Goal: Information Seeking & Learning: Compare options

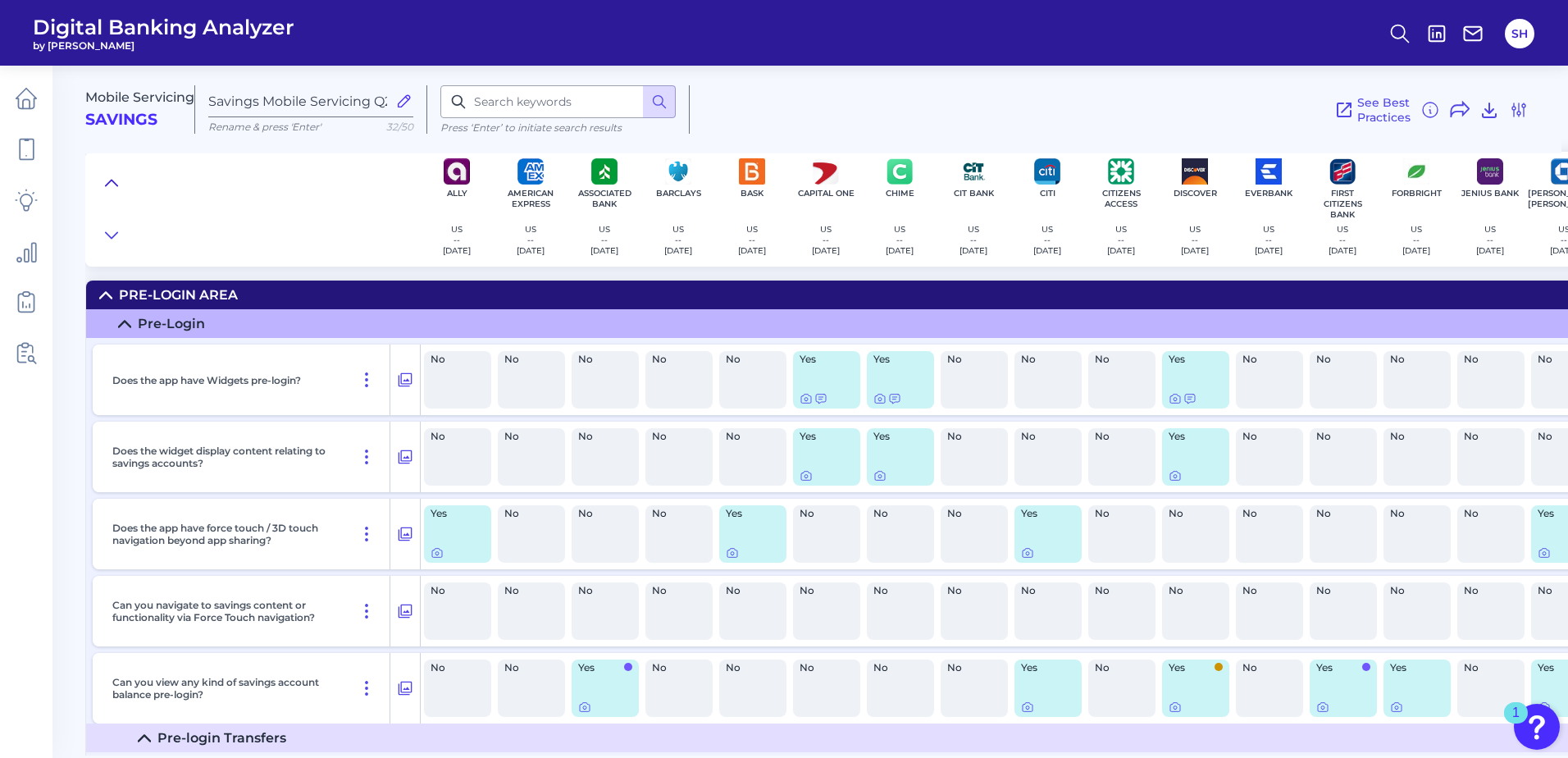
click at [117, 177] on icon at bounding box center [112, 183] width 13 height 17
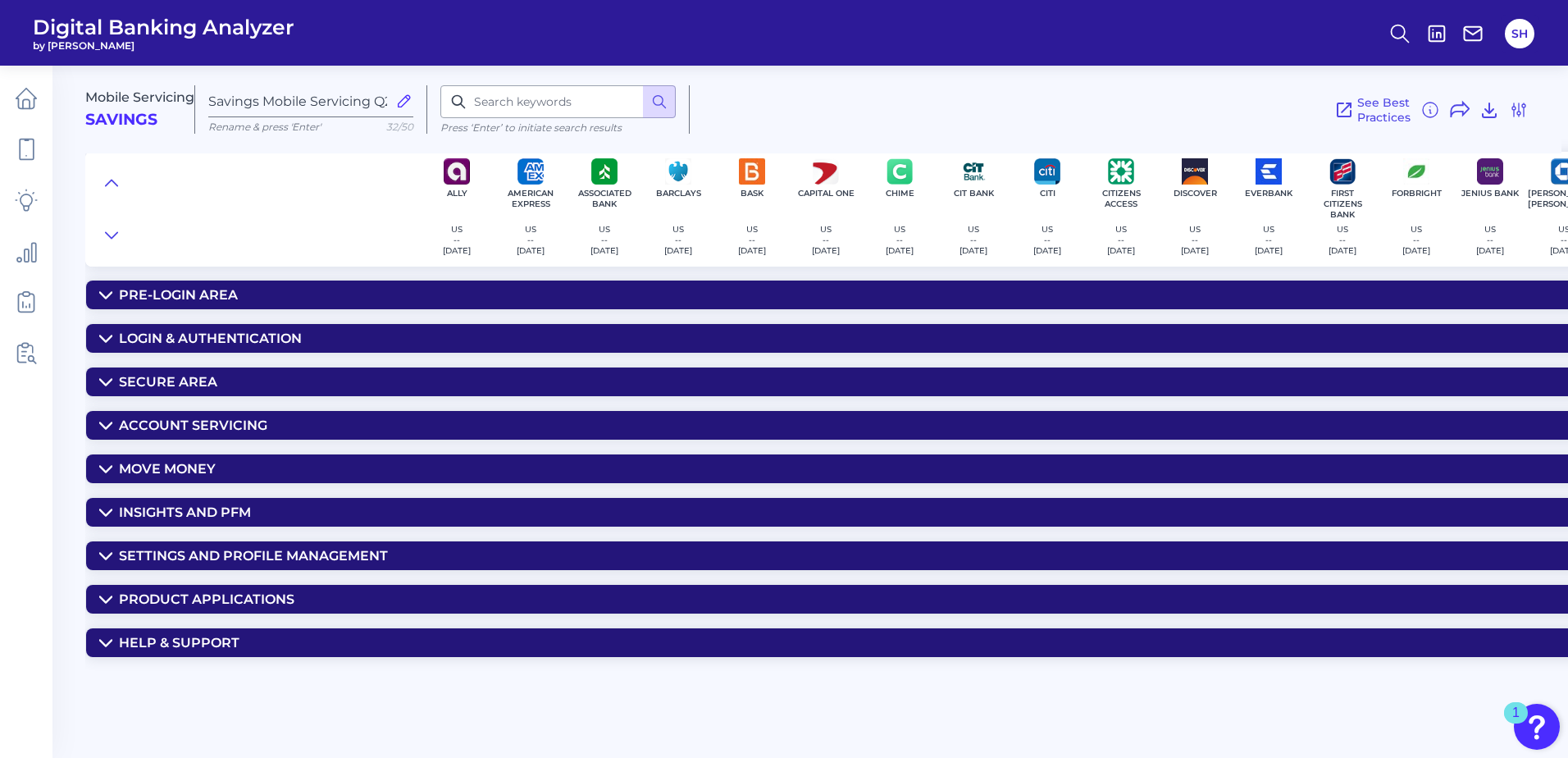
click at [199, 556] on div "Settings and Profile Management" at bounding box center [253, 555] width 269 height 16
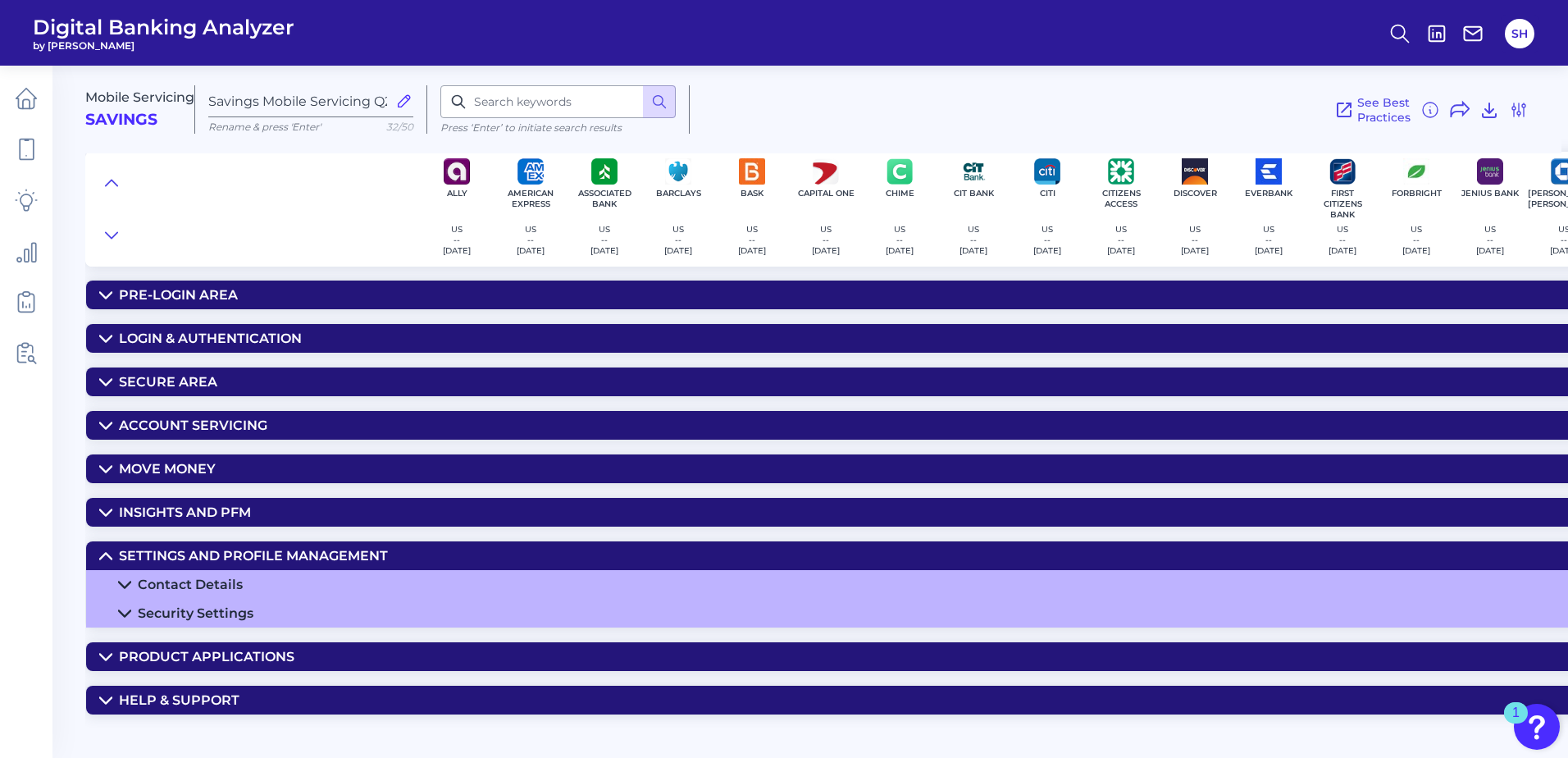
click at [223, 585] on div "Contact Details" at bounding box center [190, 584] width 105 height 16
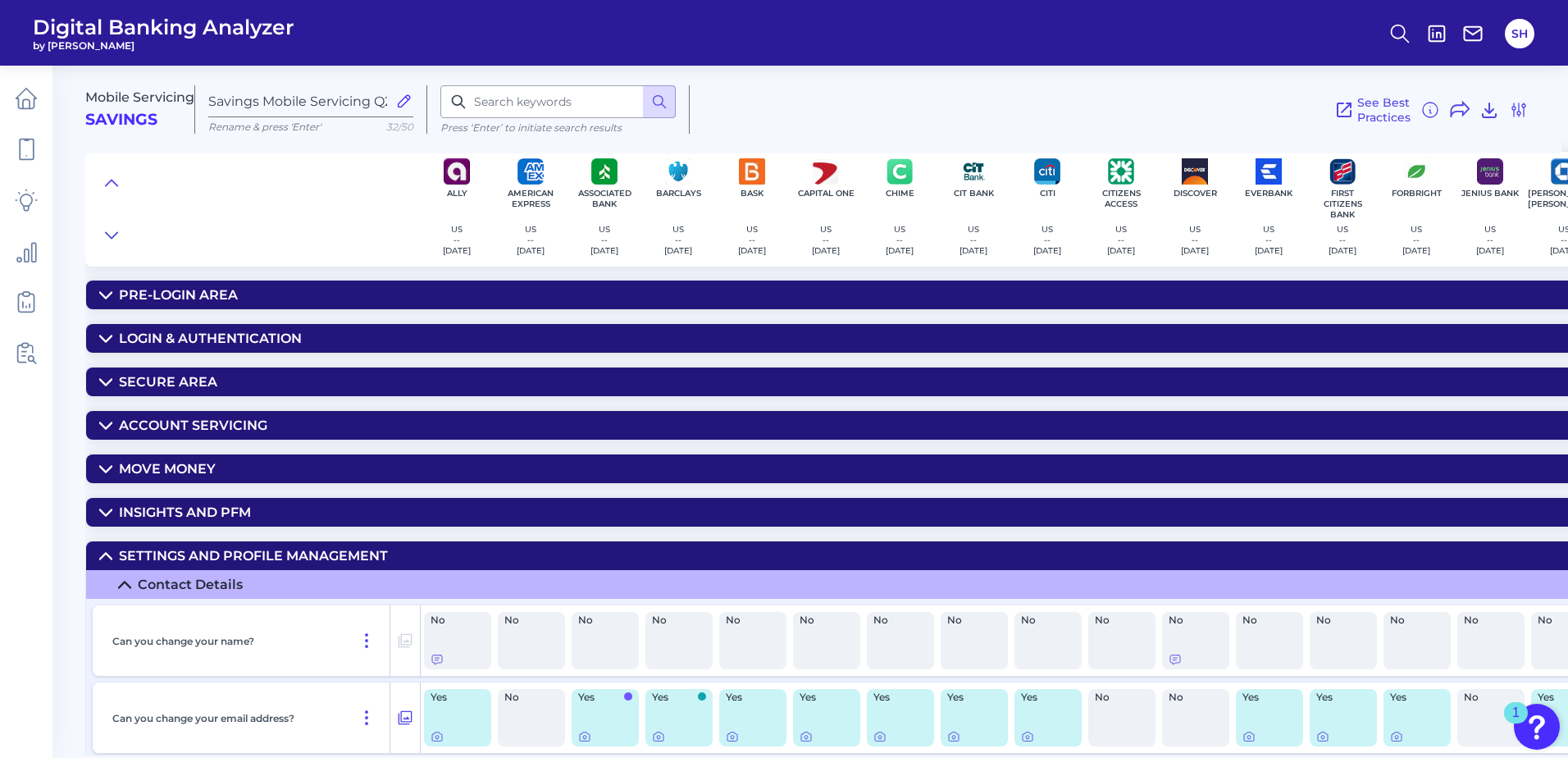
scroll to position [82, 0]
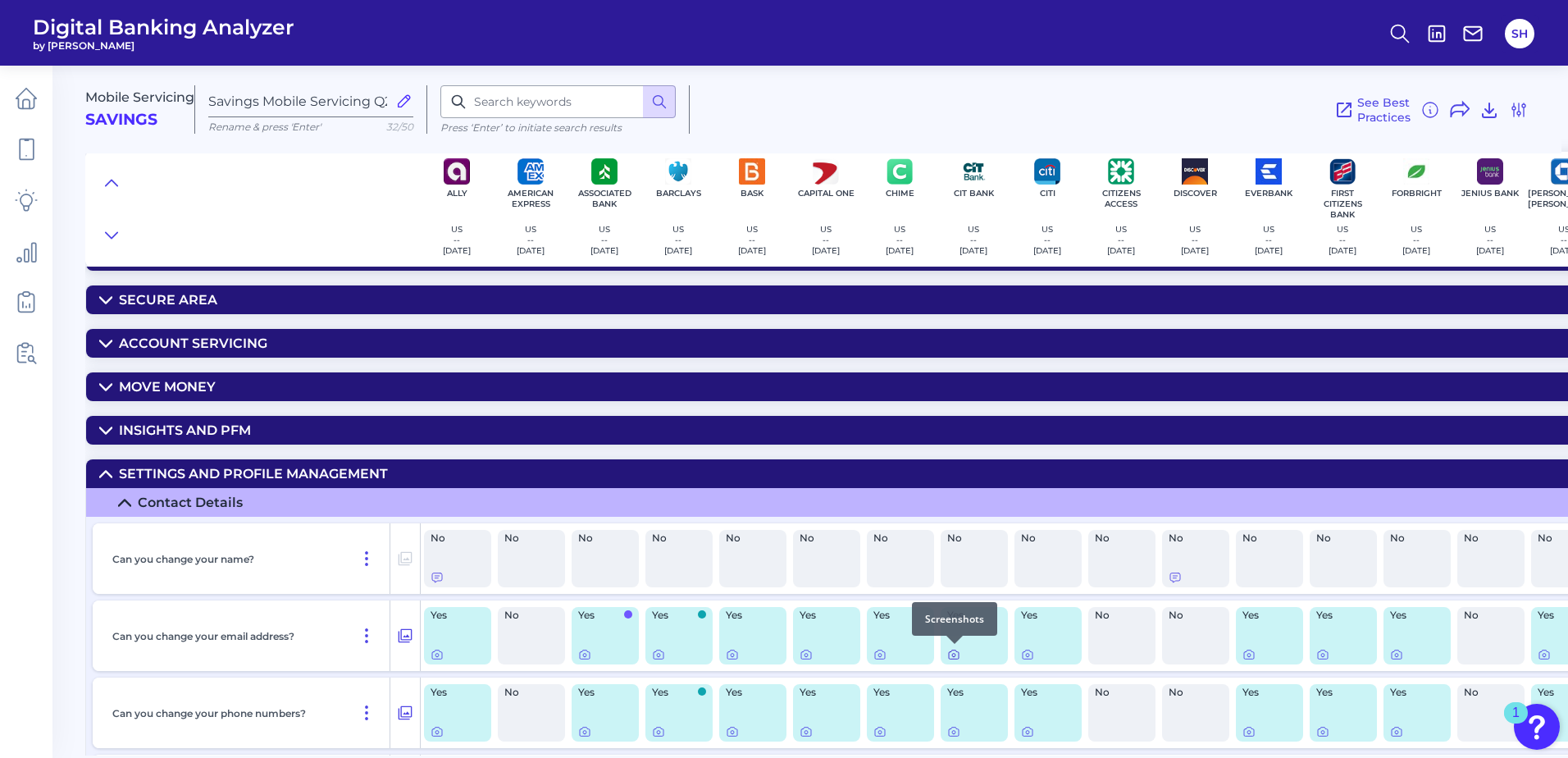
click at [950, 651] on div at bounding box center [955, 644] width 17 height 17
click at [958, 657] on icon at bounding box center [954, 655] width 13 height 13
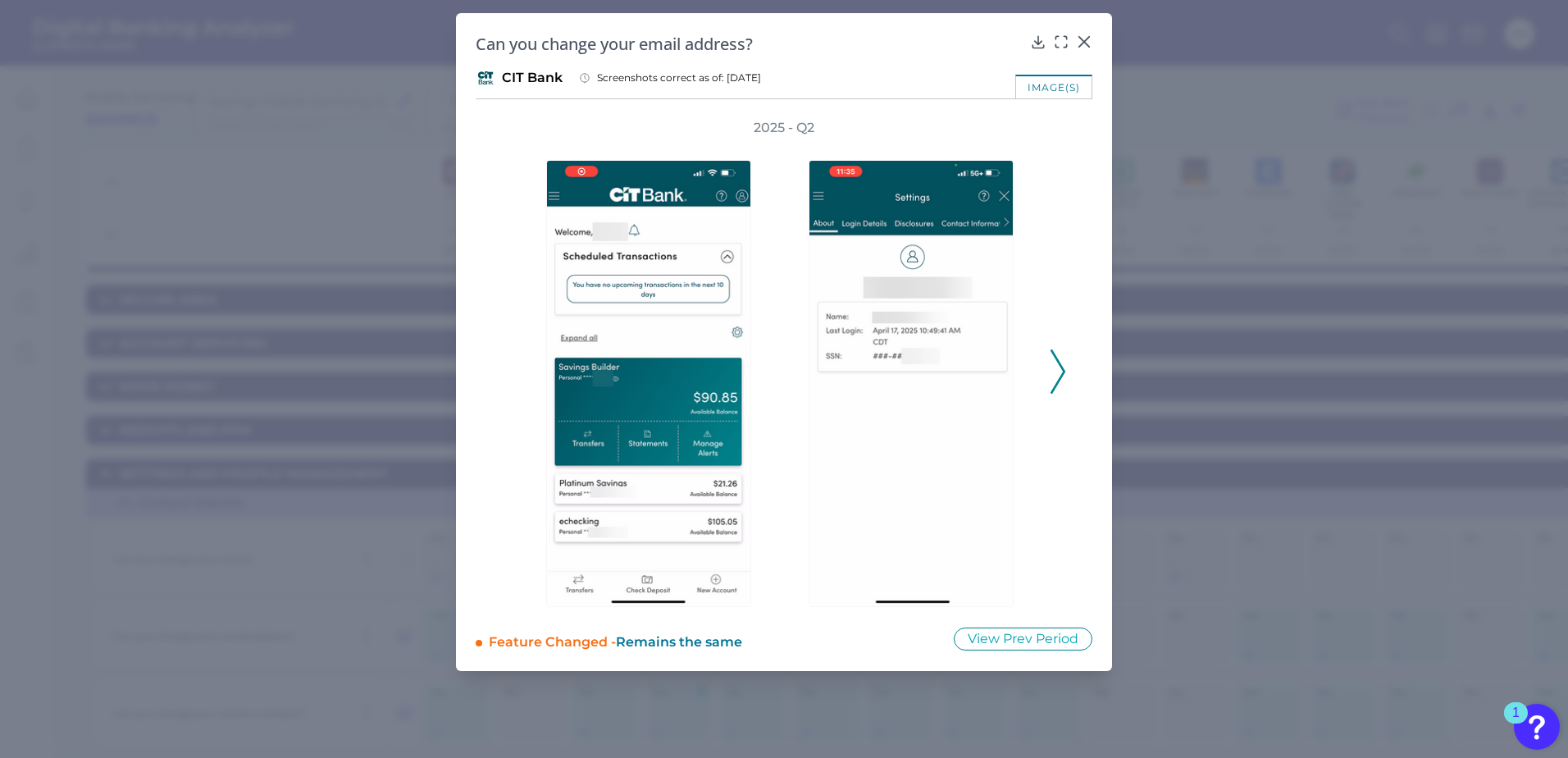
click at [1056, 378] on icon at bounding box center [1058, 371] width 15 height 44
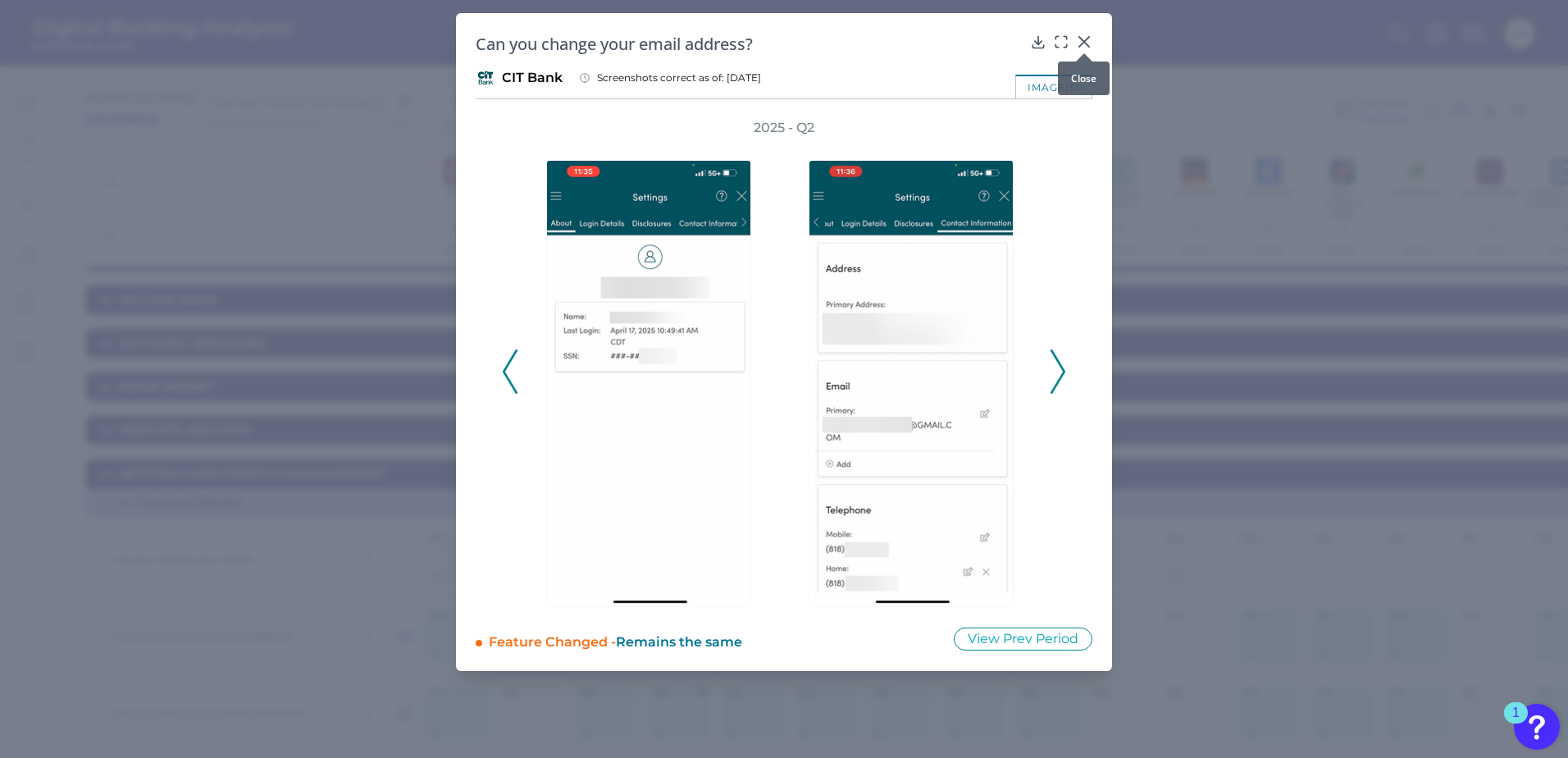
click at [1088, 39] on icon at bounding box center [1084, 42] width 10 height 10
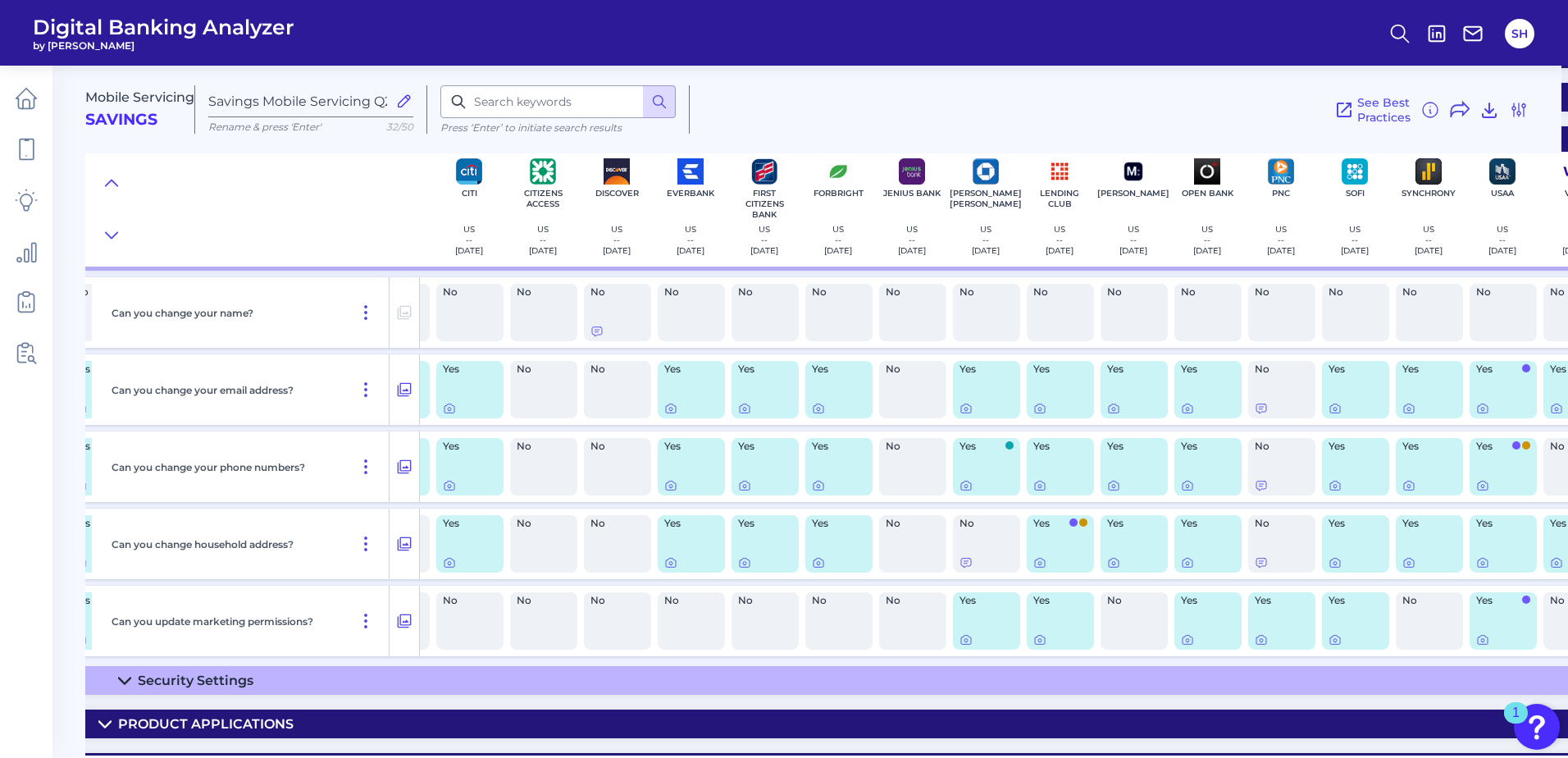
scroll to position [328, 712]
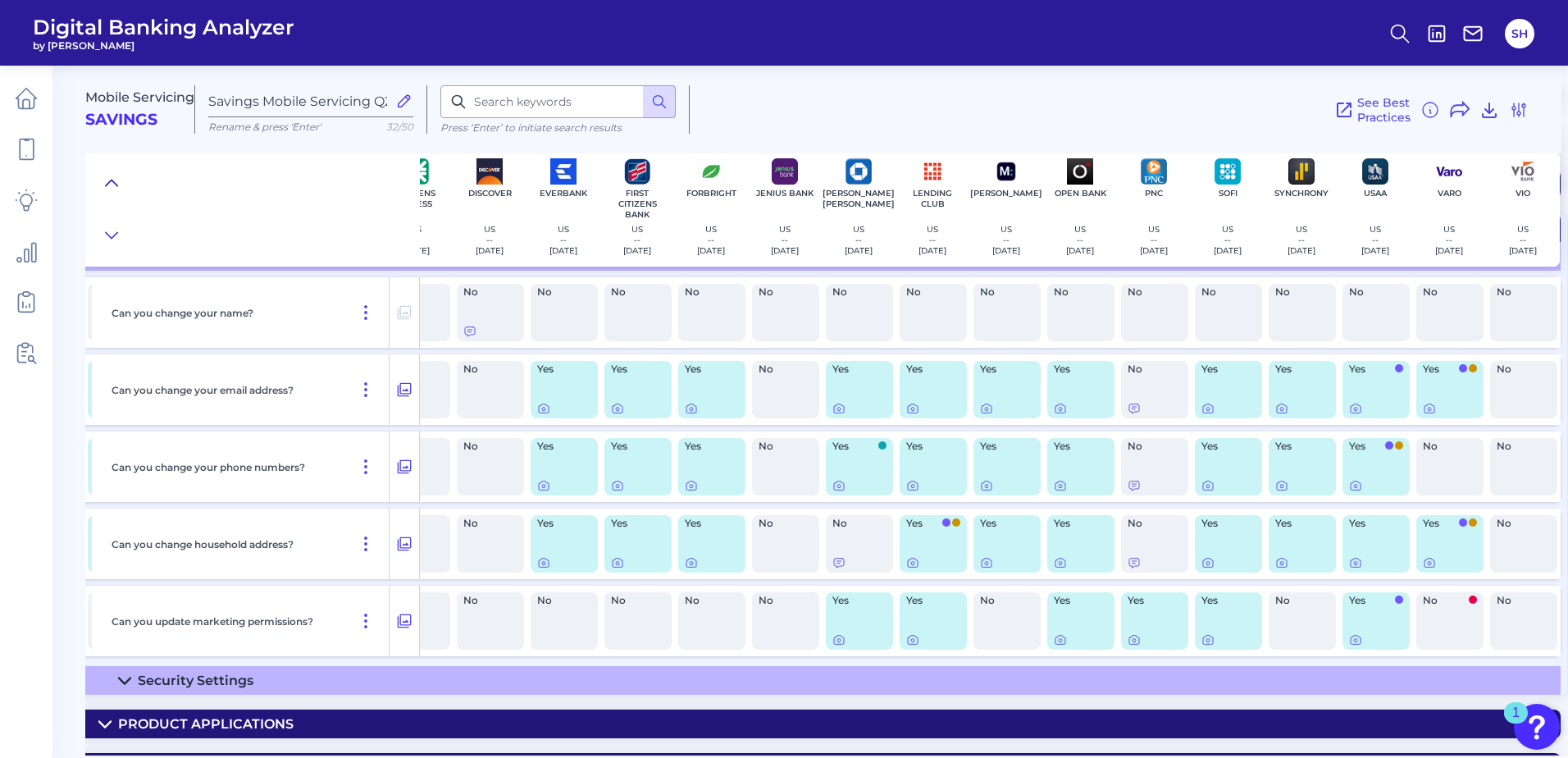
click at [107, 181] on icon at bounding box center [112, 183] width 13 height 17
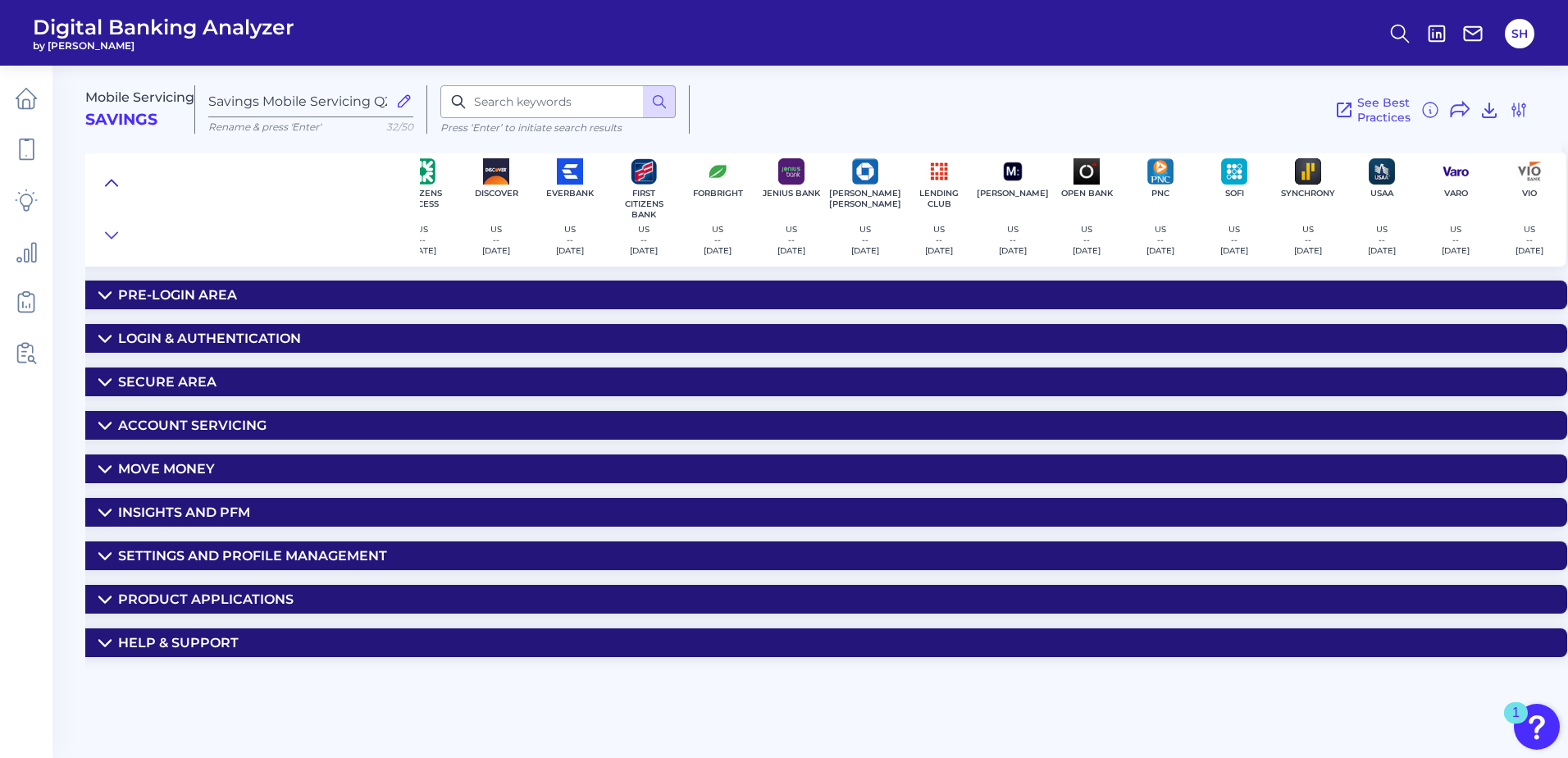
scroll to position [0, 699]
click at [230, 428] on div "Account Servicing" at bounding box center [192, 425] width 149 height 16
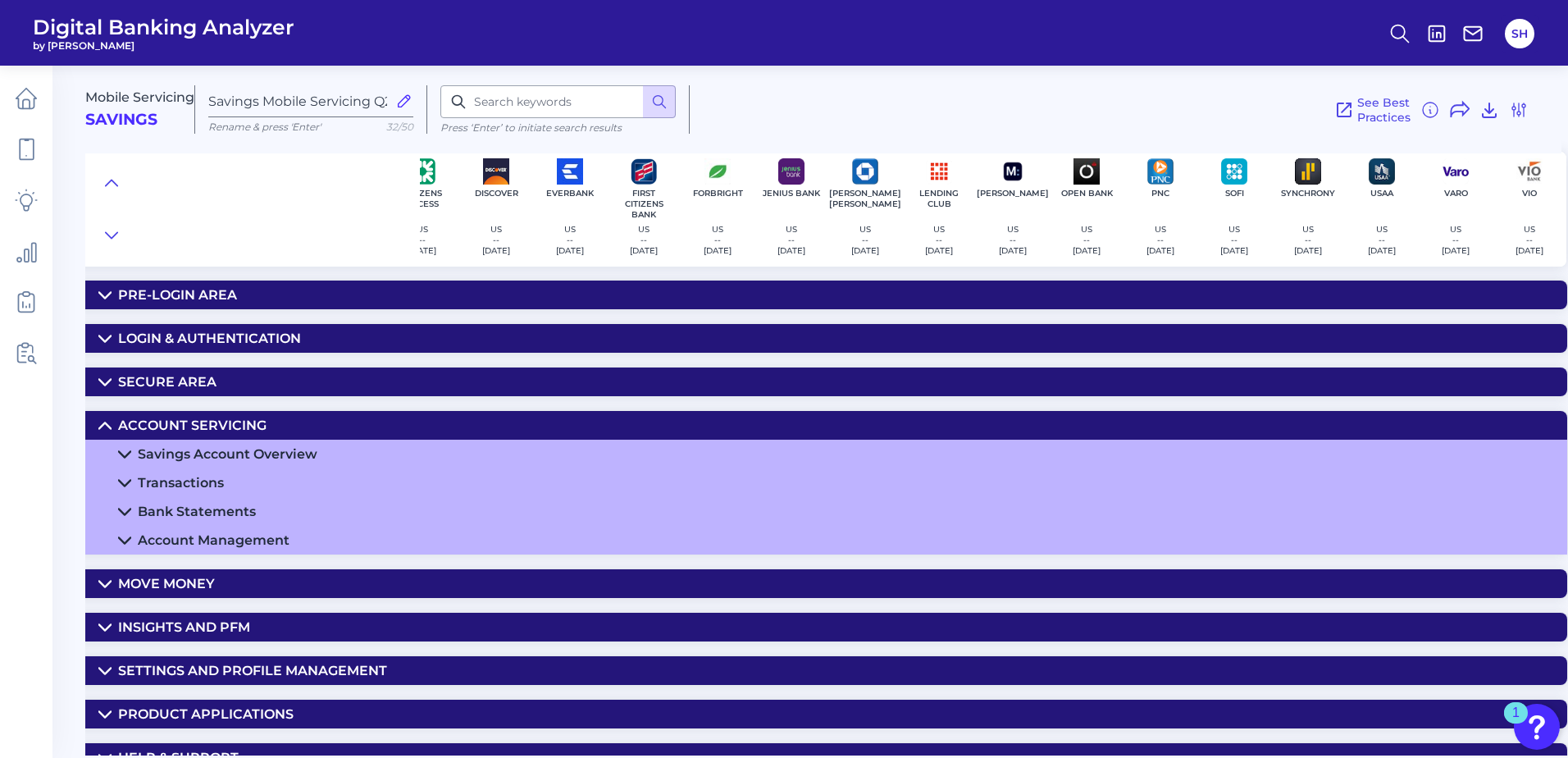
click at [238, 541] on div "Account Management" at bounding box center [213, 539] width 151 height 16
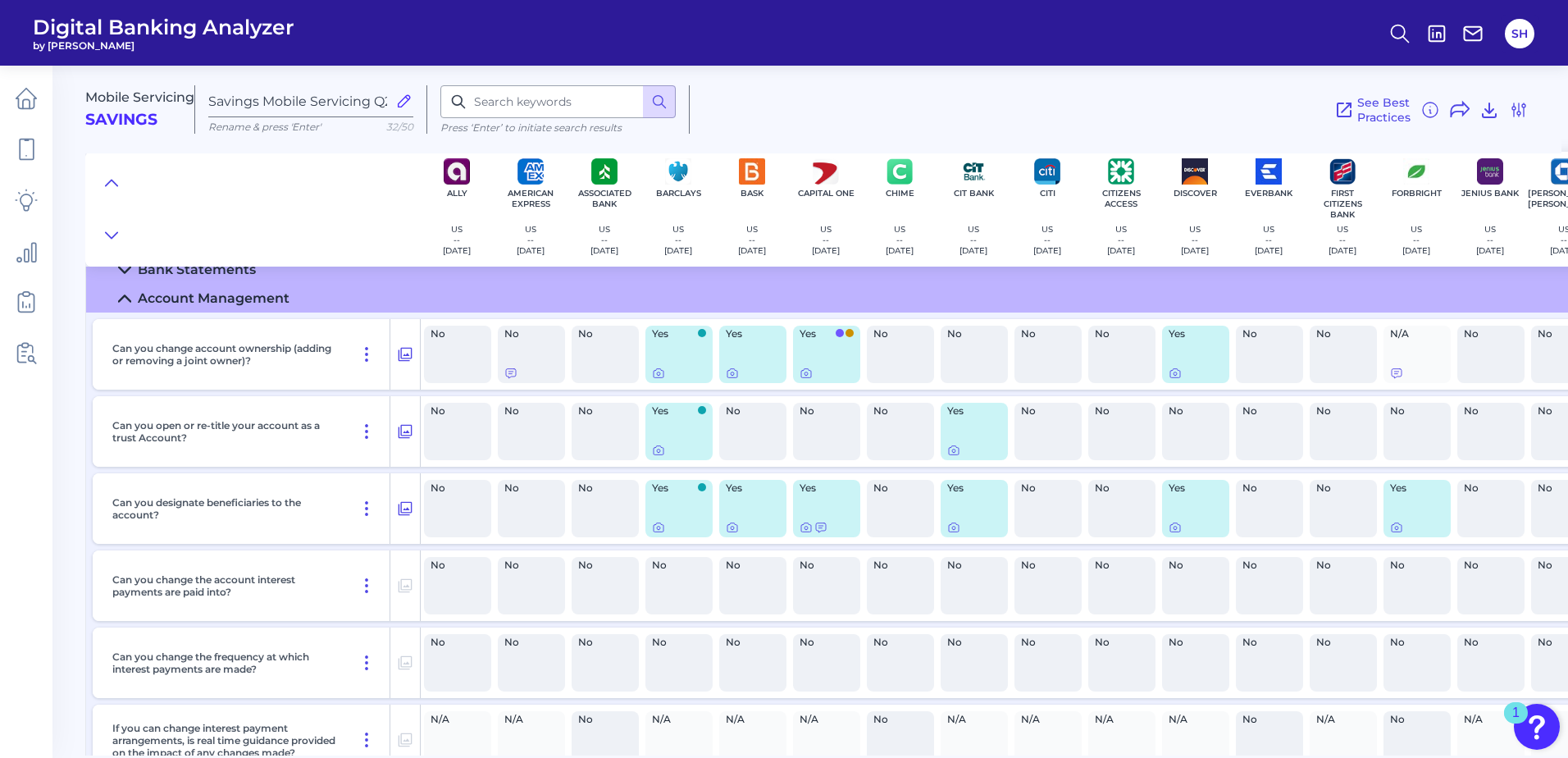
scroll to position [246, 0]
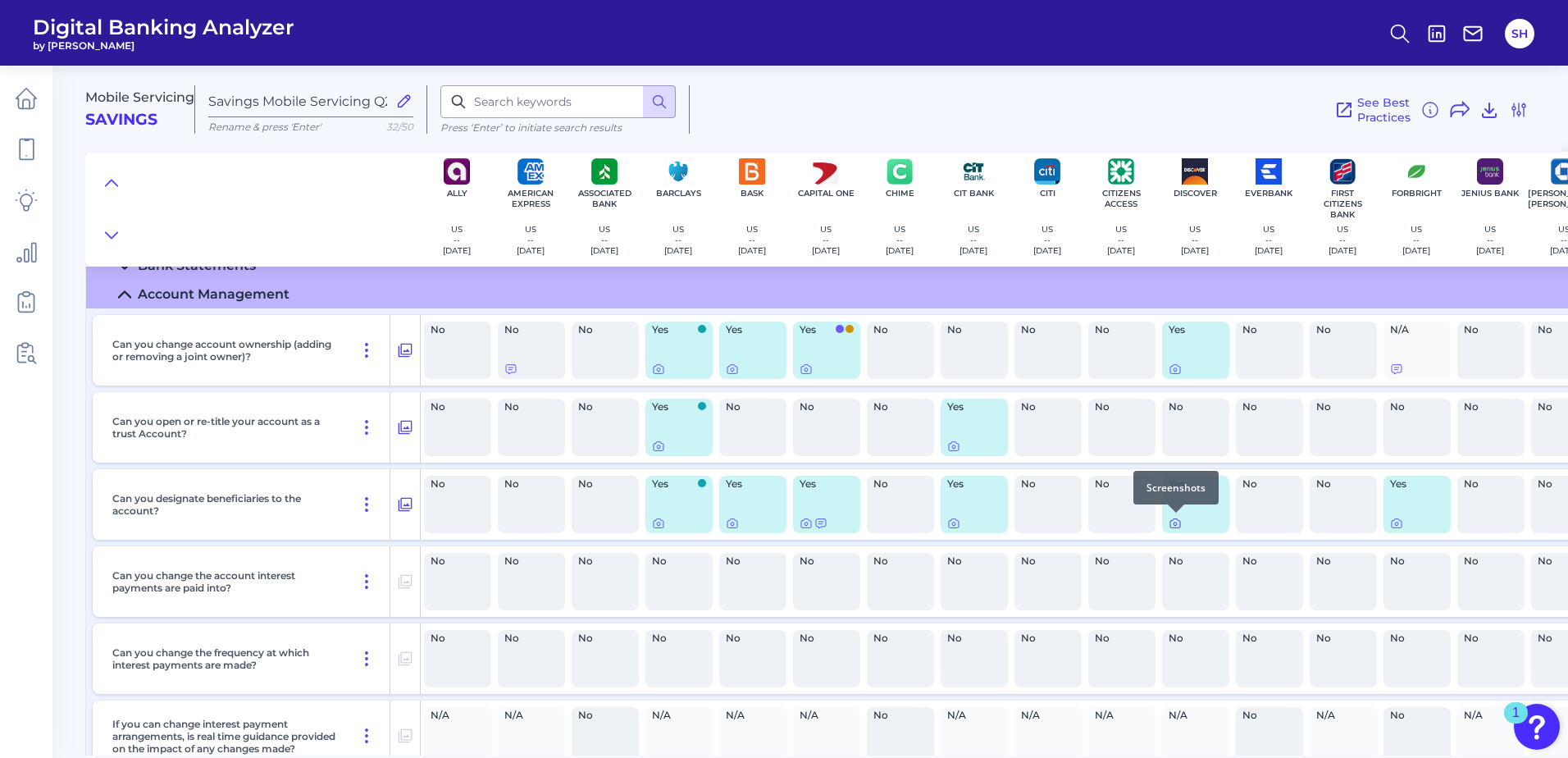
click at [1175, 522] on icon at bounding box center [1176, 523] width 13 height 13
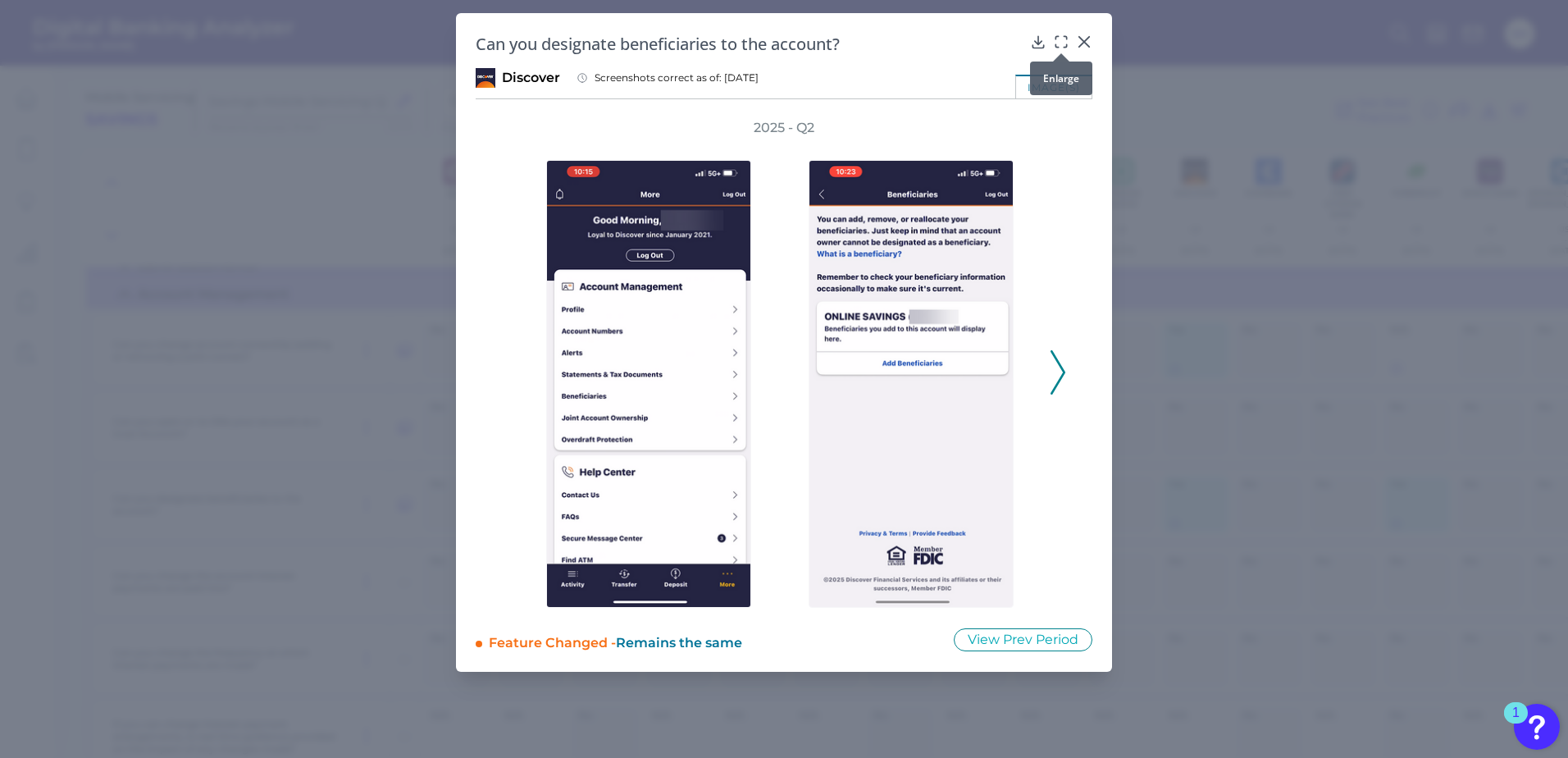
click at [1062, 42] on icon at bounding box center [1062, 42] width 17 height 17
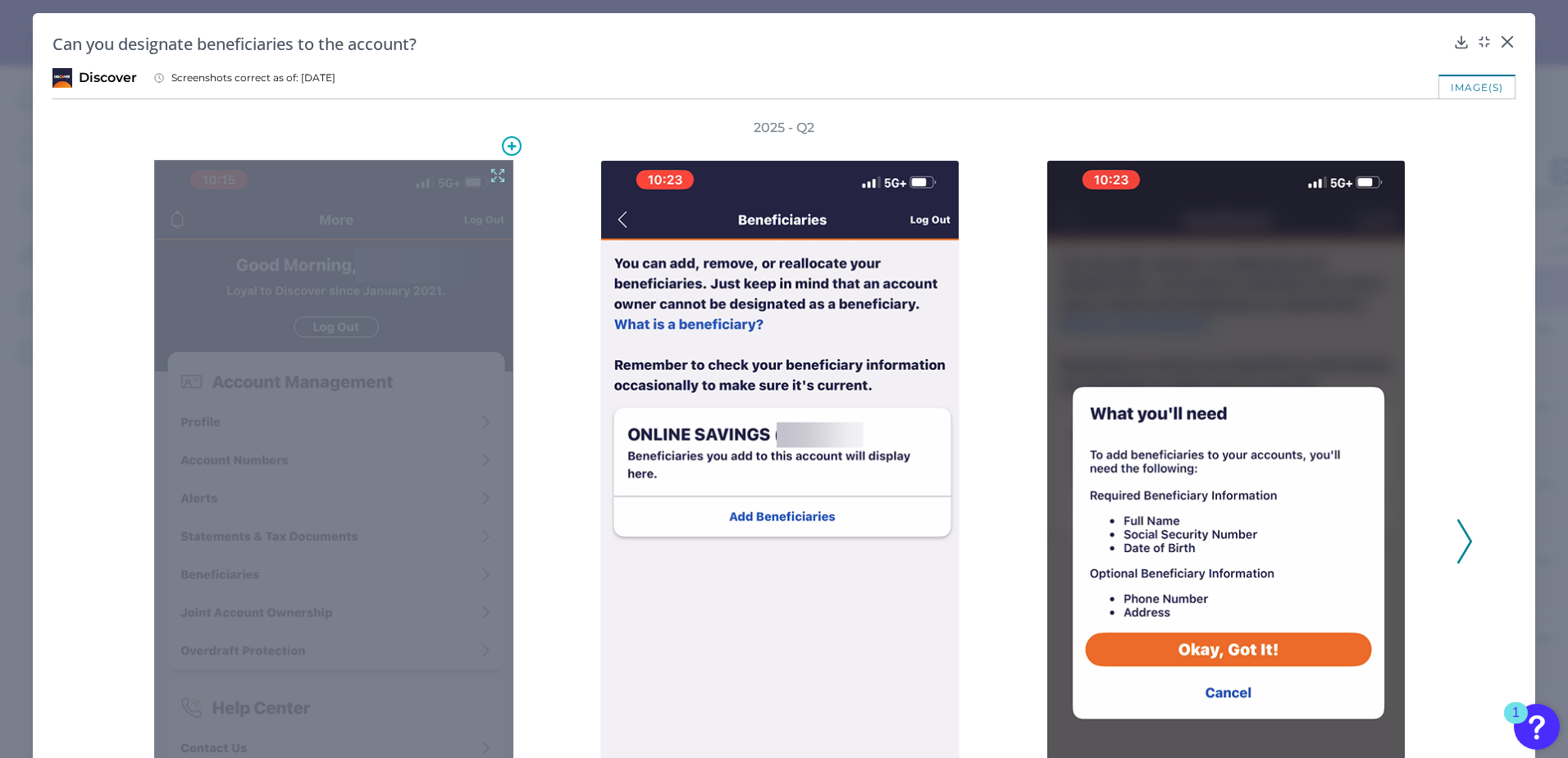
click at [503, 174] on icon at bounding box center [498, 175] width 18 height 18
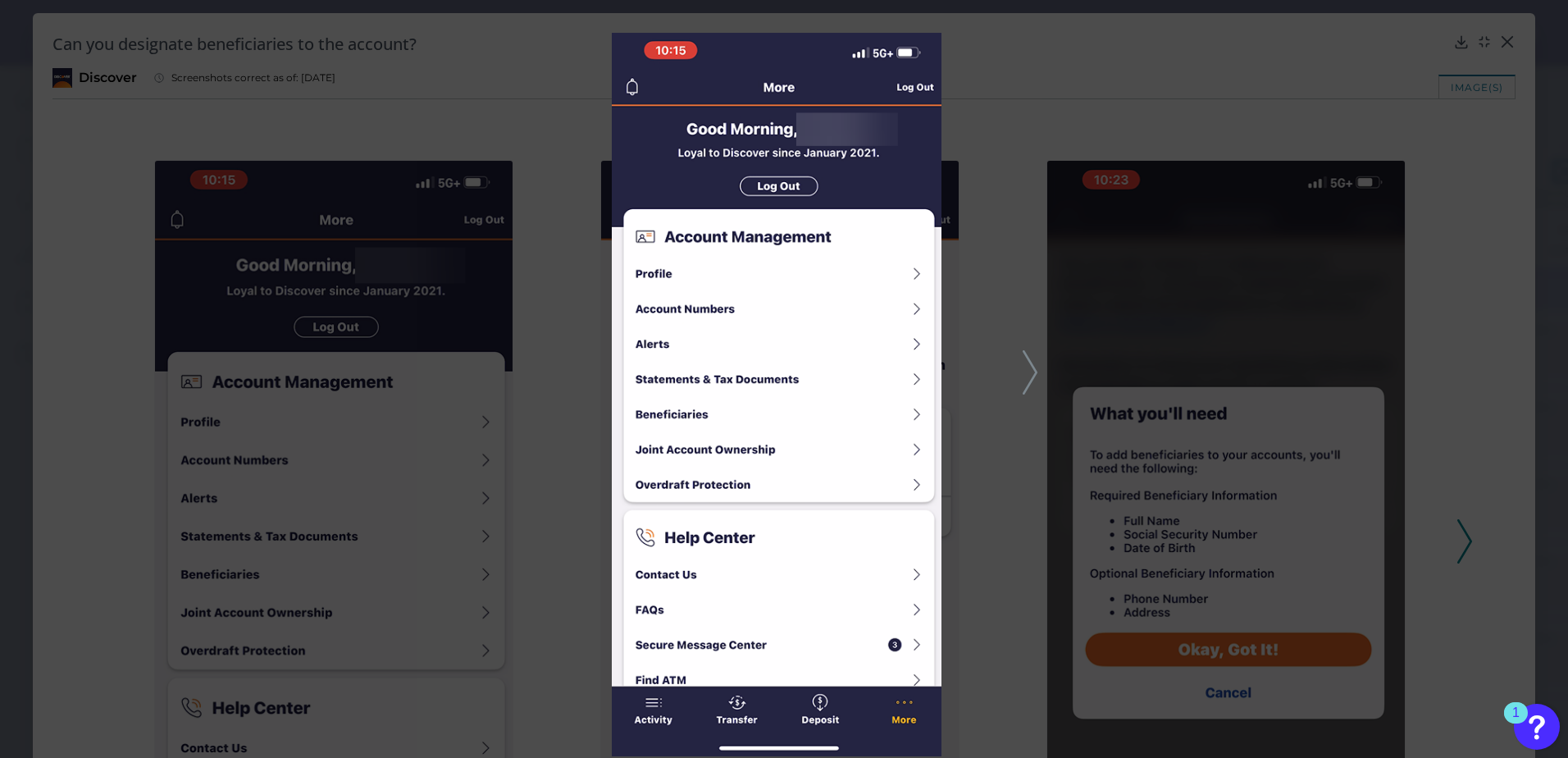
click at [822, 378] on img at bounding box center [777, 394] width 330 height 723
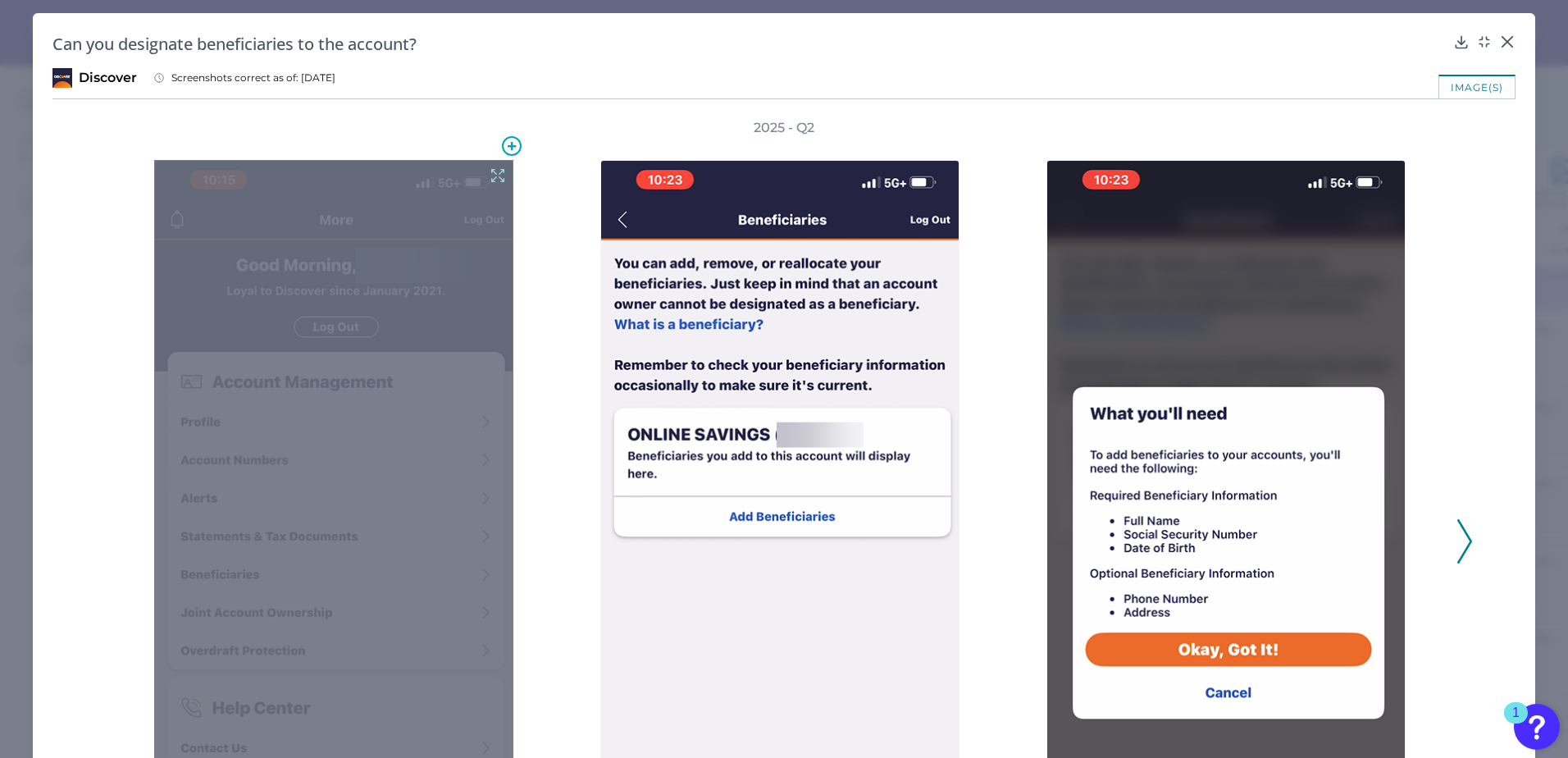
click at [489, 177] on icon at bounding box center [498, 175] width 18 height 18
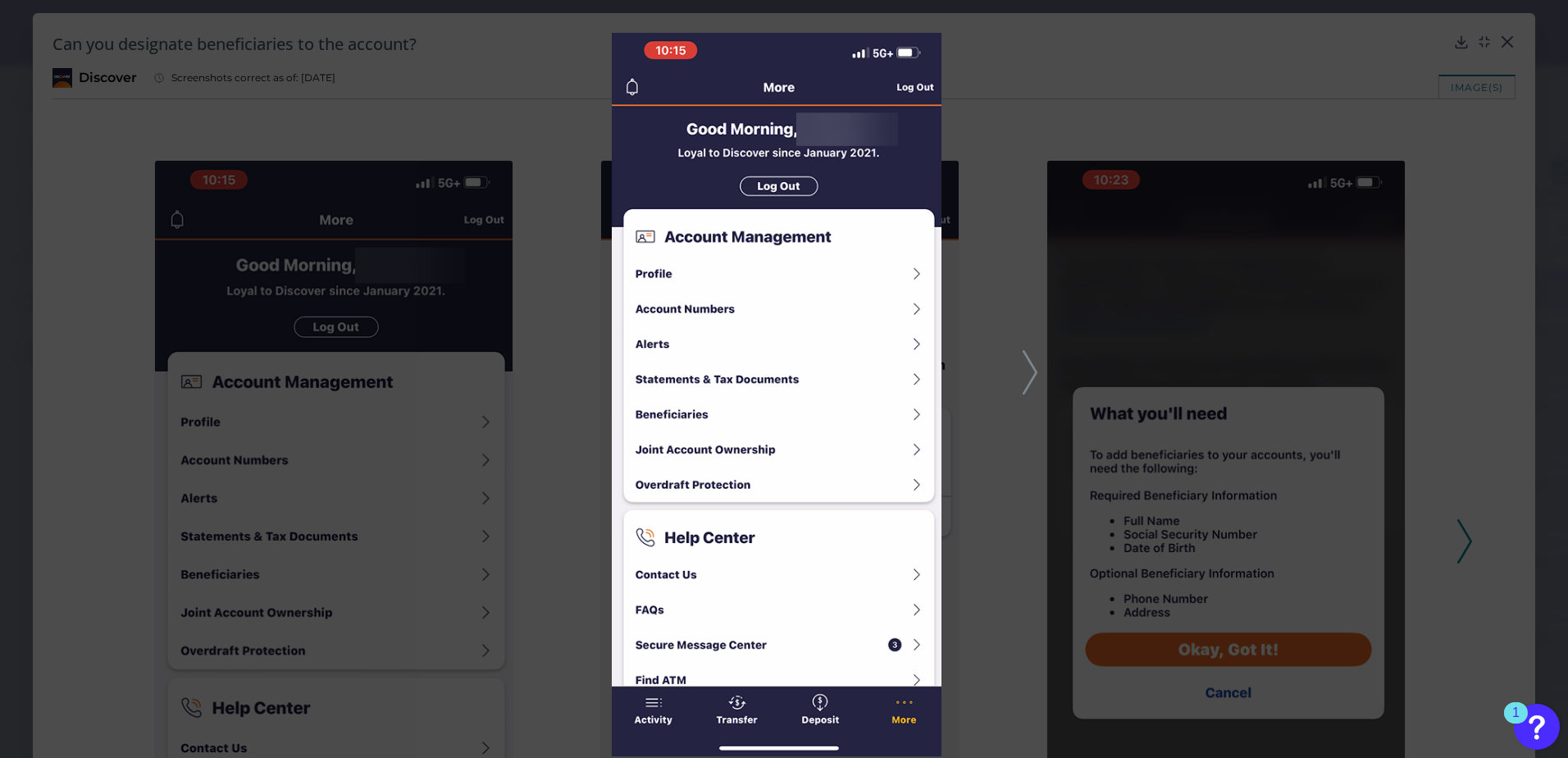
click at [1511, 151] on div at bounding box center [784, 379] width 1568 height 758
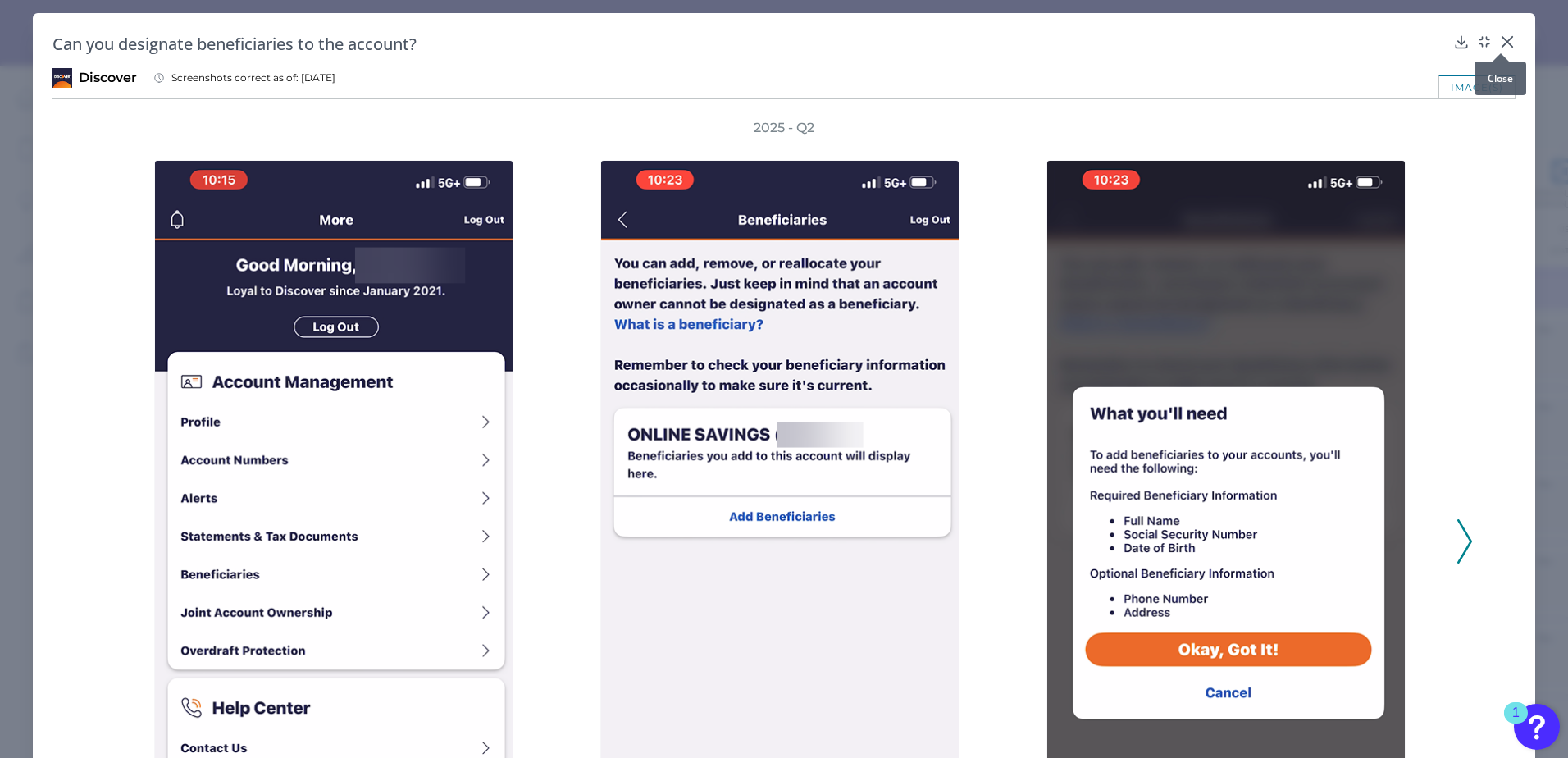
click at [1500, 45] on div at bounding box center [1502, 54] width 17 height 17
click at [1504, 43] on icon at bounding box center [1508, 42] width 17 height 17
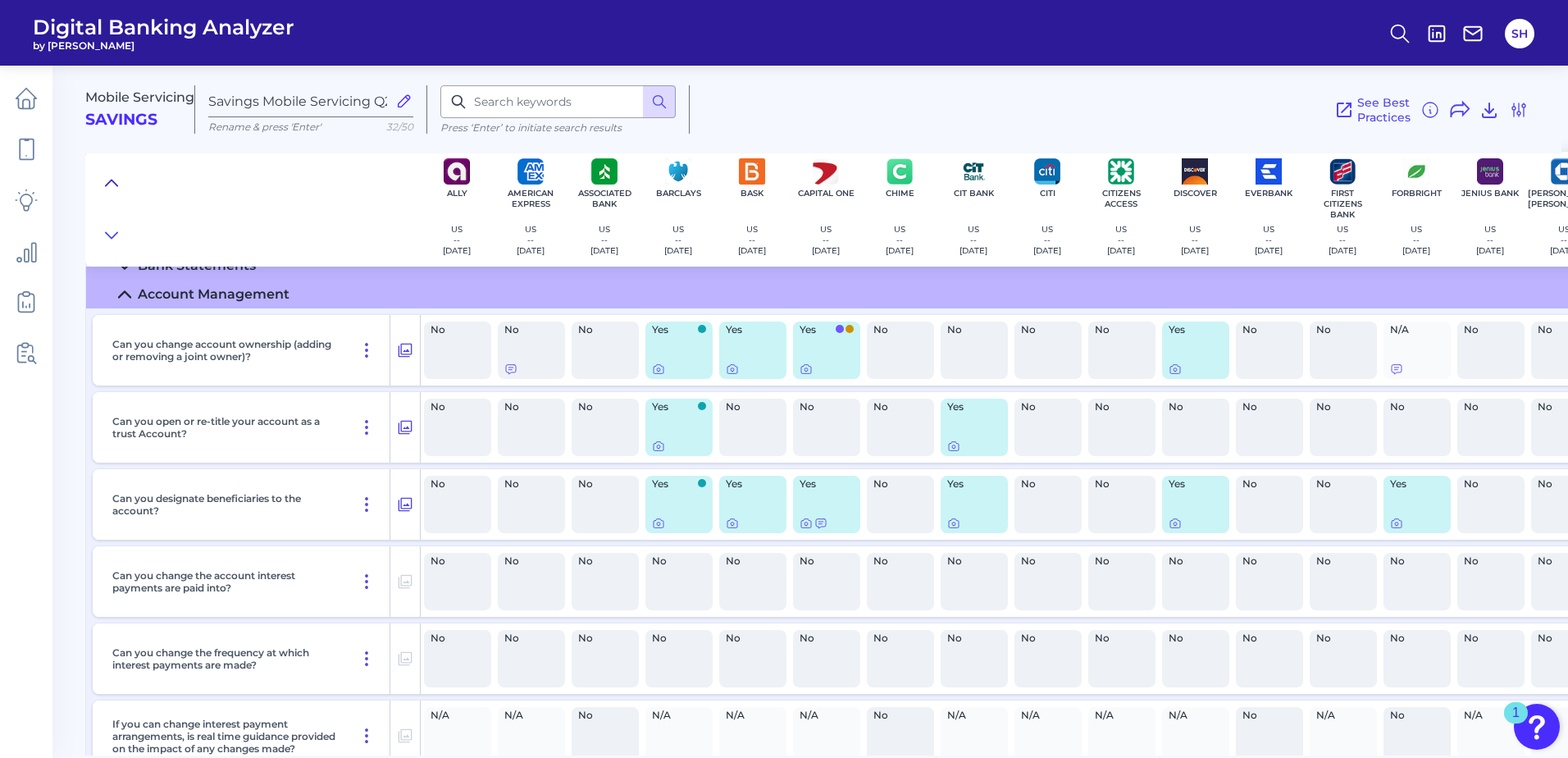
click at [120, 180] on button at bounding box center [112, 183] width 26 height 23
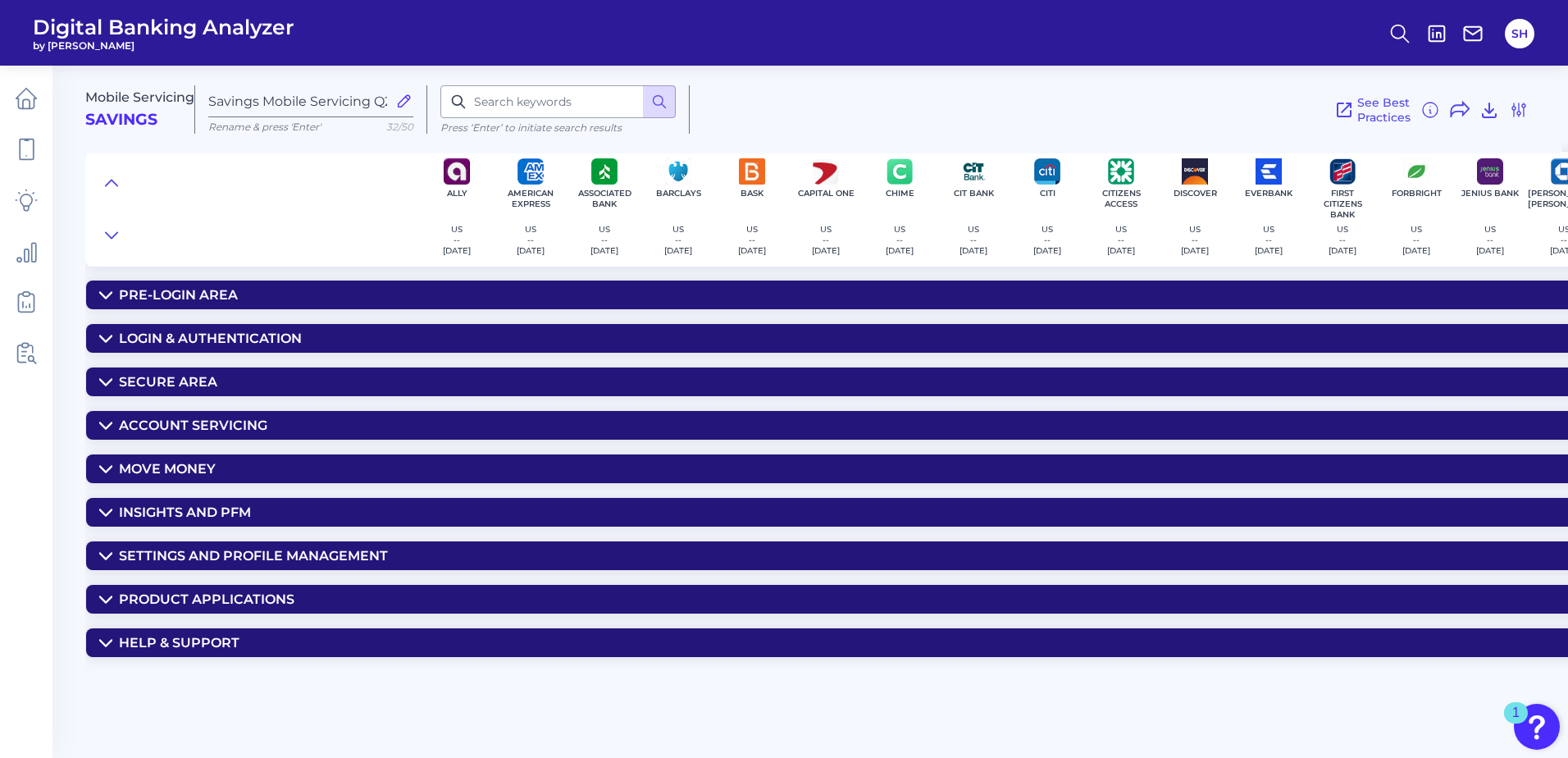
click at [188, 559] on div "Settings and Profile Management" at bounding box center [253, 555] width 269 height 16
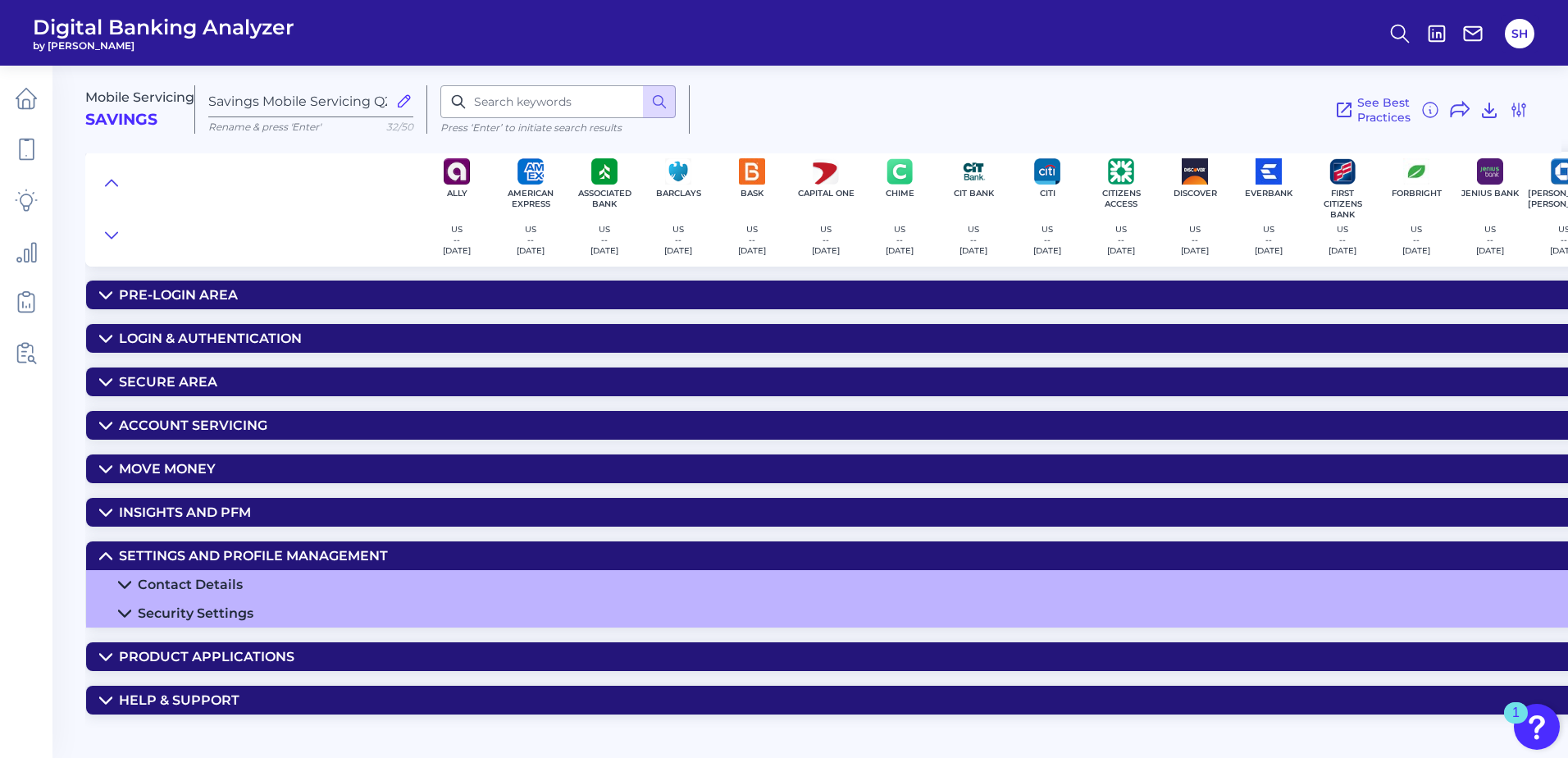
click at [181, 580] on div "Contact Details" at bounding box center [190, 584] width 105 height 16
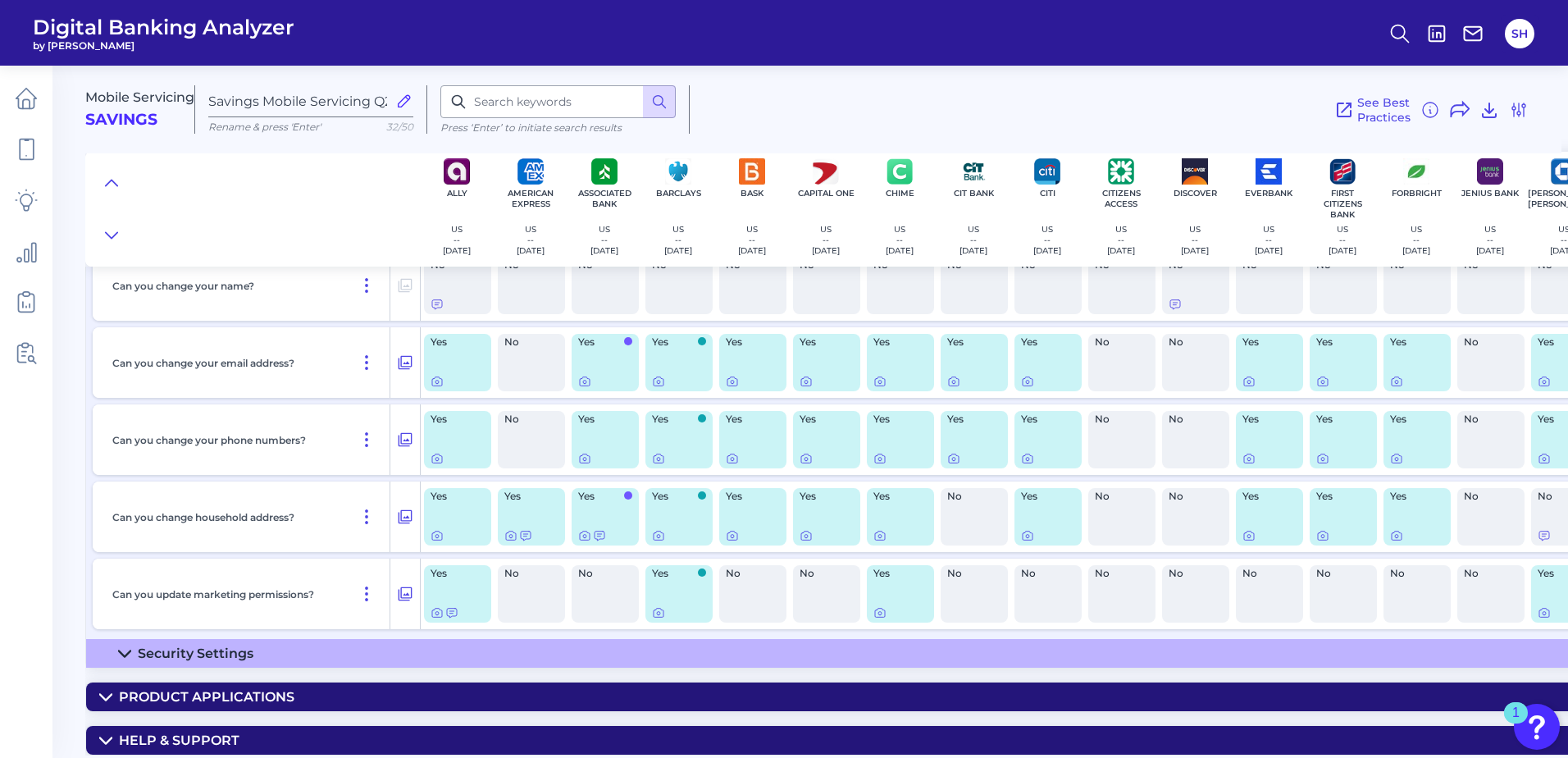
scroll to position [362, 0]
click at [412, 510] on icon at bounding box center [405, 516] width 14 height 14
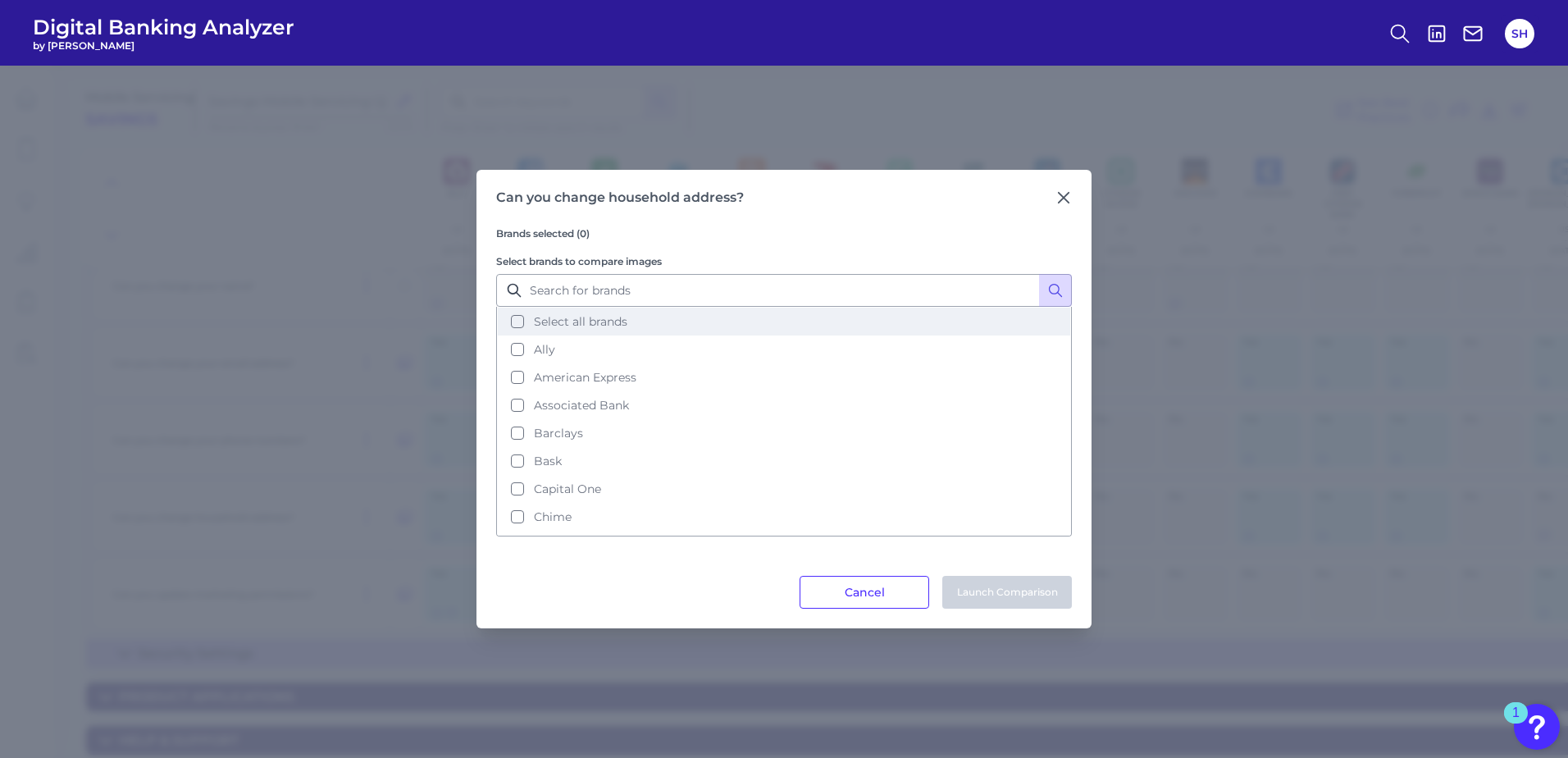
click at [516, 323] on button "Select all brands" at bounding box center [784, 321] width 573 height 28
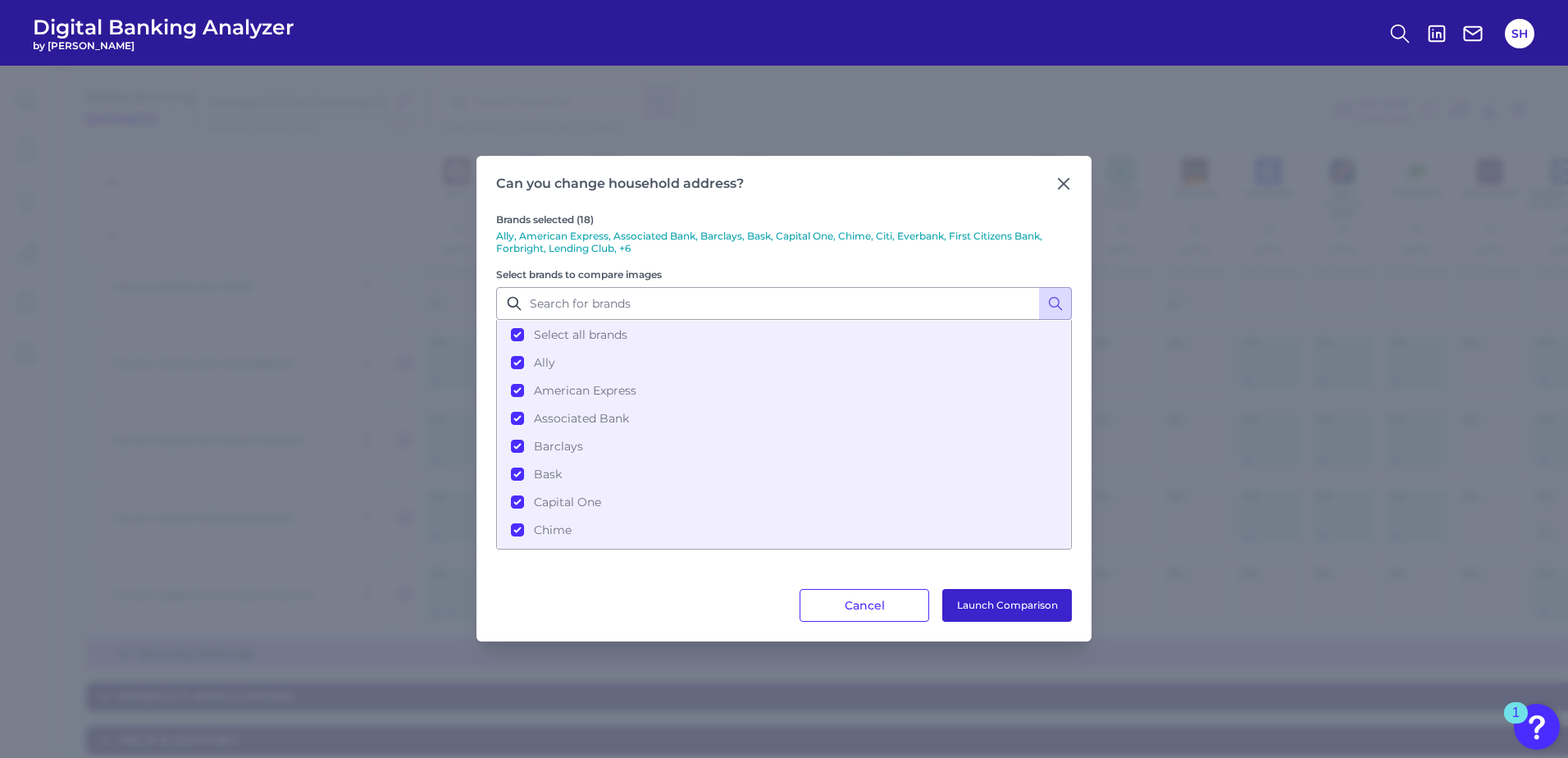
click at [997, 605] on button "Launch Comparison" at bounding box center [1007, 606] width 129 height 33
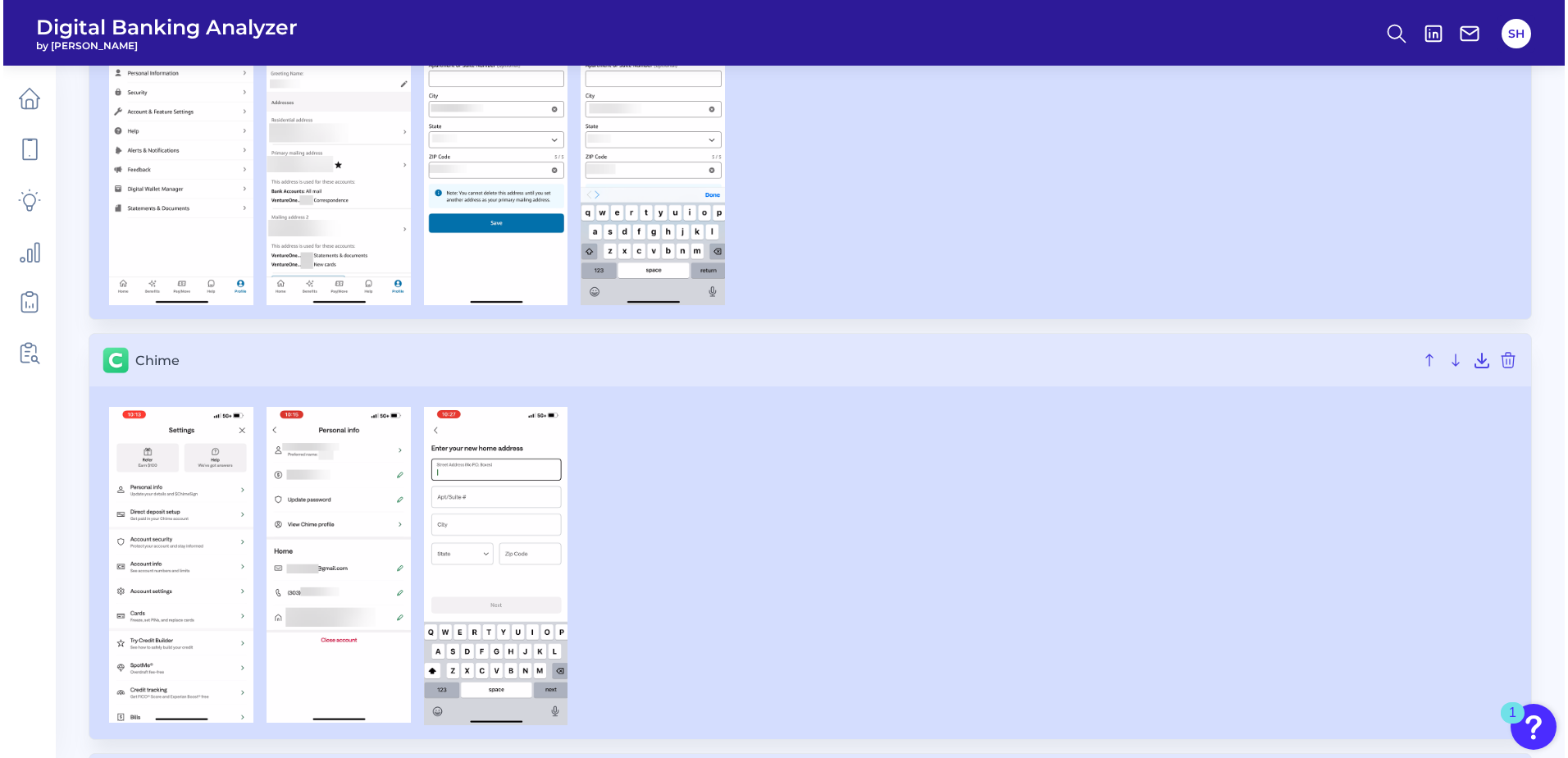
scroll to position [2378, 0]
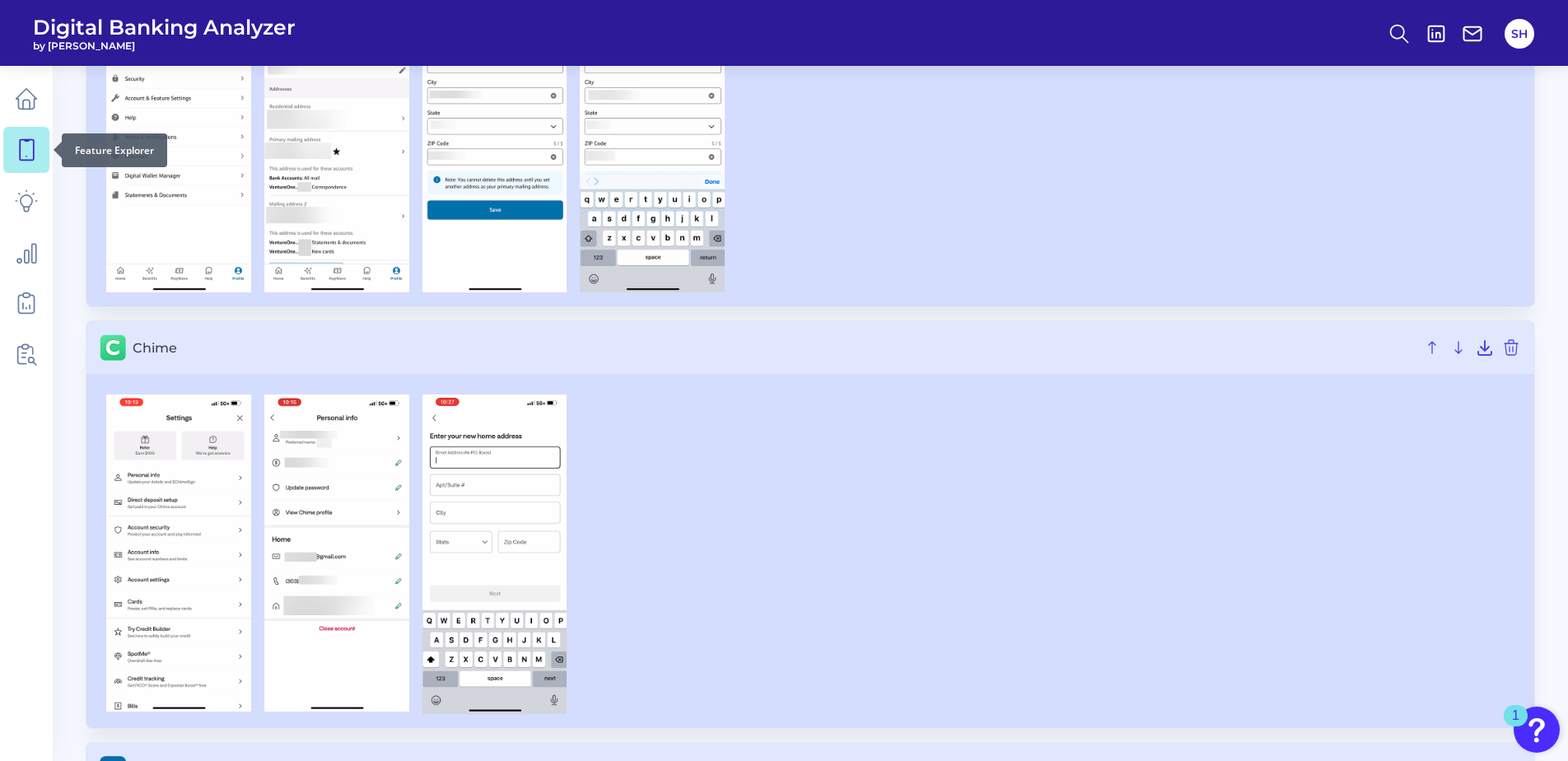
click at [33, 156] on icon at bounding box center [26, 150] width 14 height 20
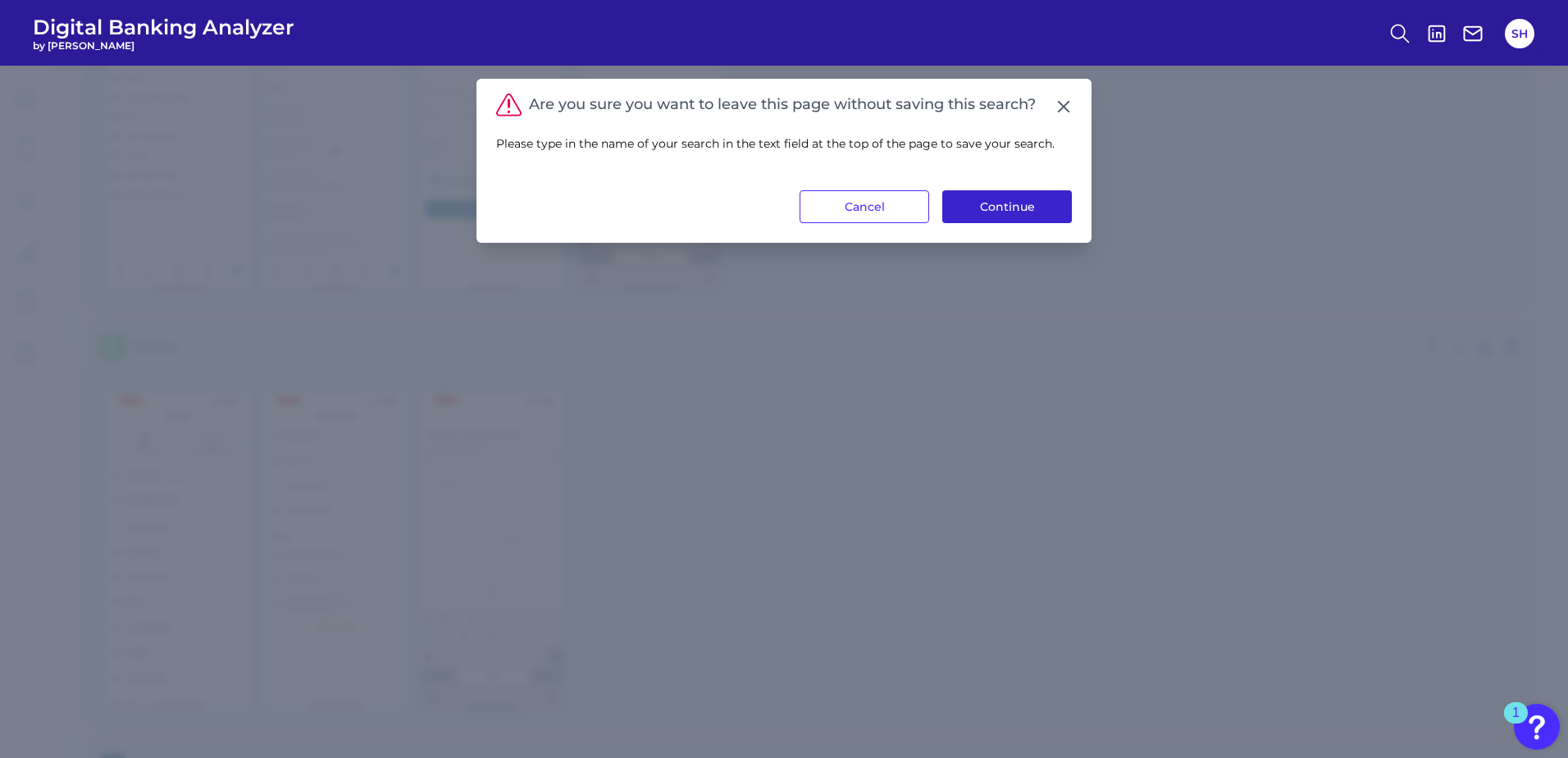
click at [989, 211] on button "Continue" at bounding box center [1007, 207] width 129 height 33
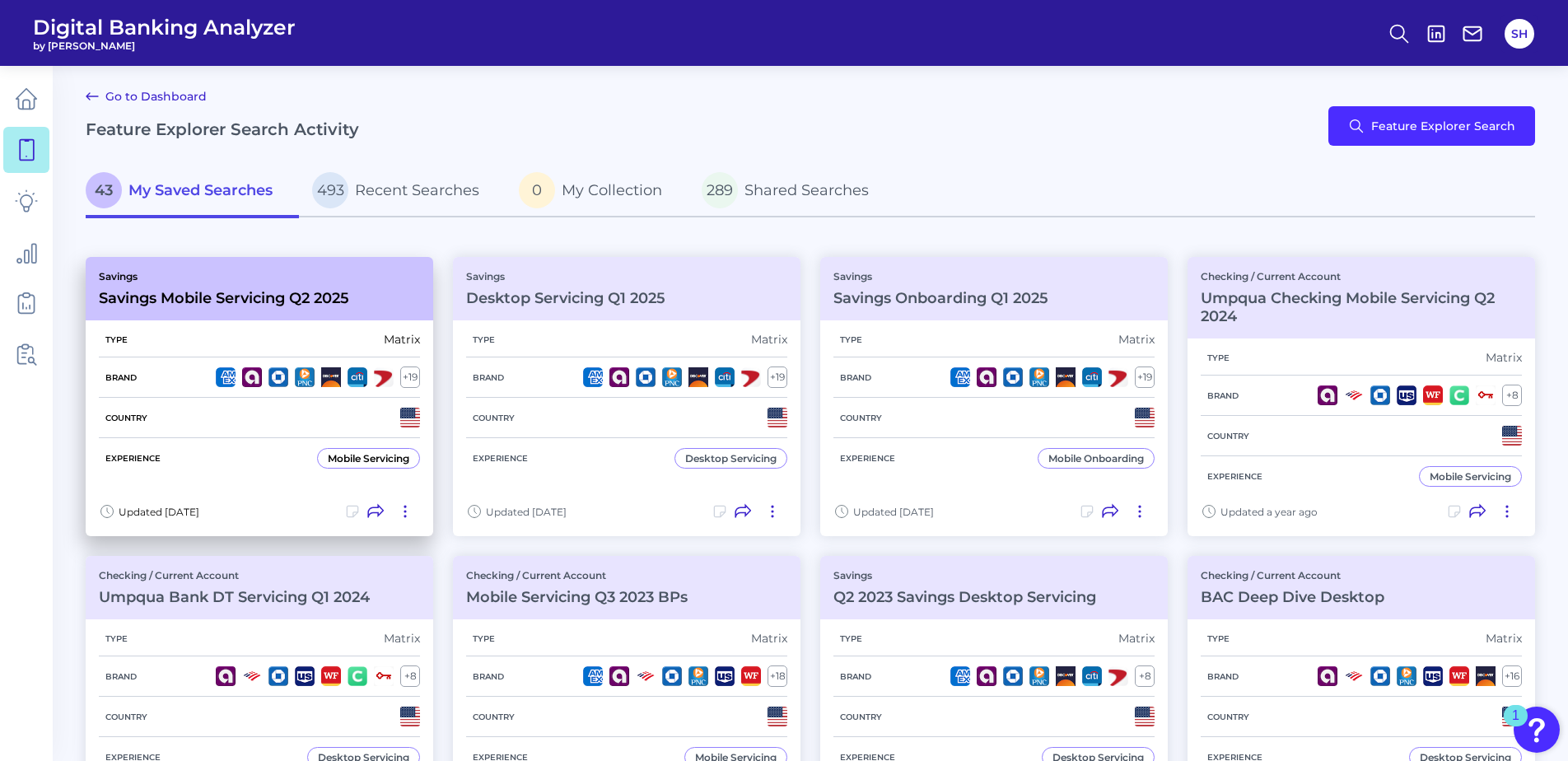
click at [245, 283] on div "Savings Savings Mobile Servicing Q2 2025" at bounding box center [224, 288] width 250 height 37
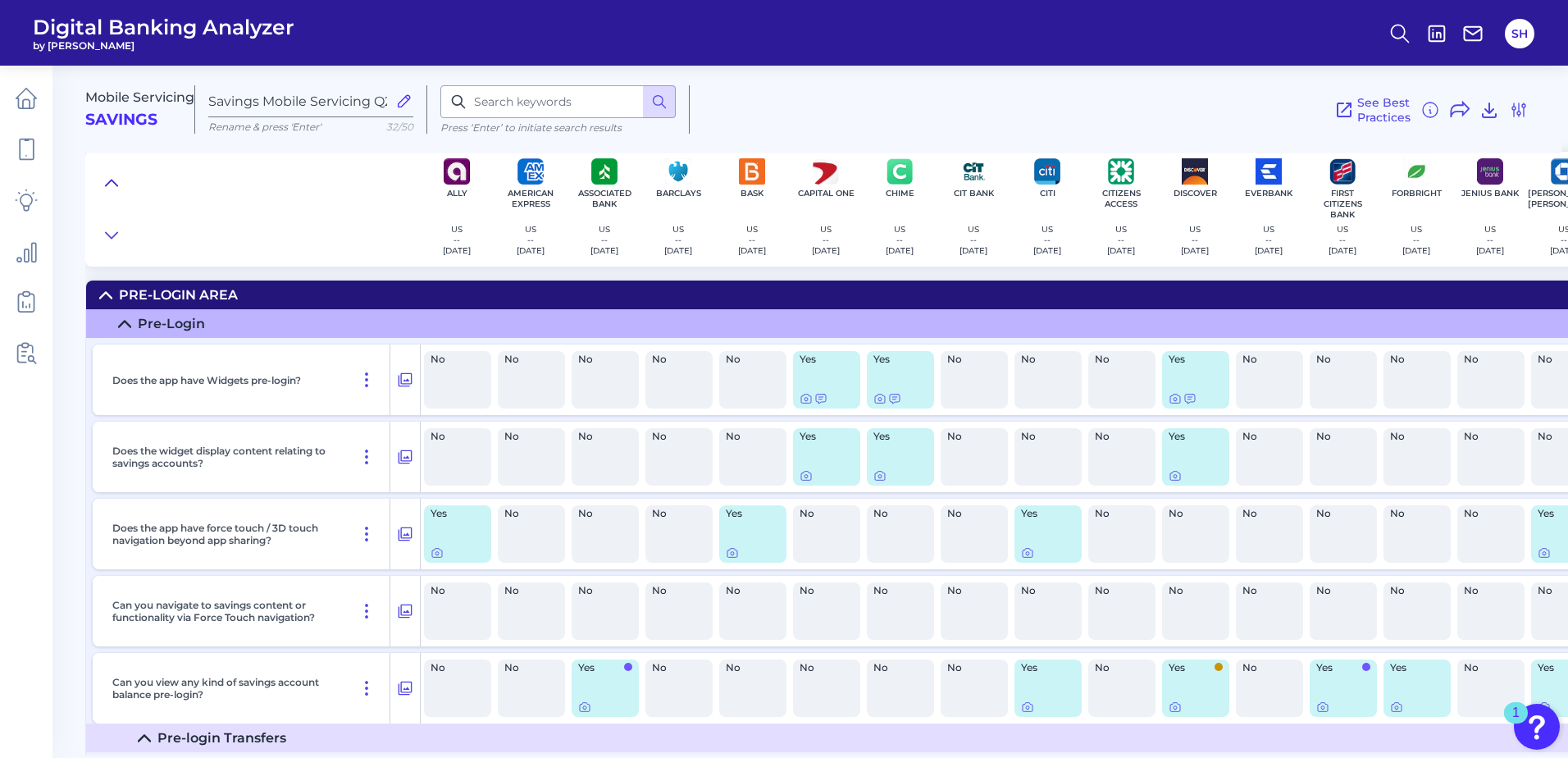
click at [110, 177] on icon at bounding box center [112, 183] width 13 height 17
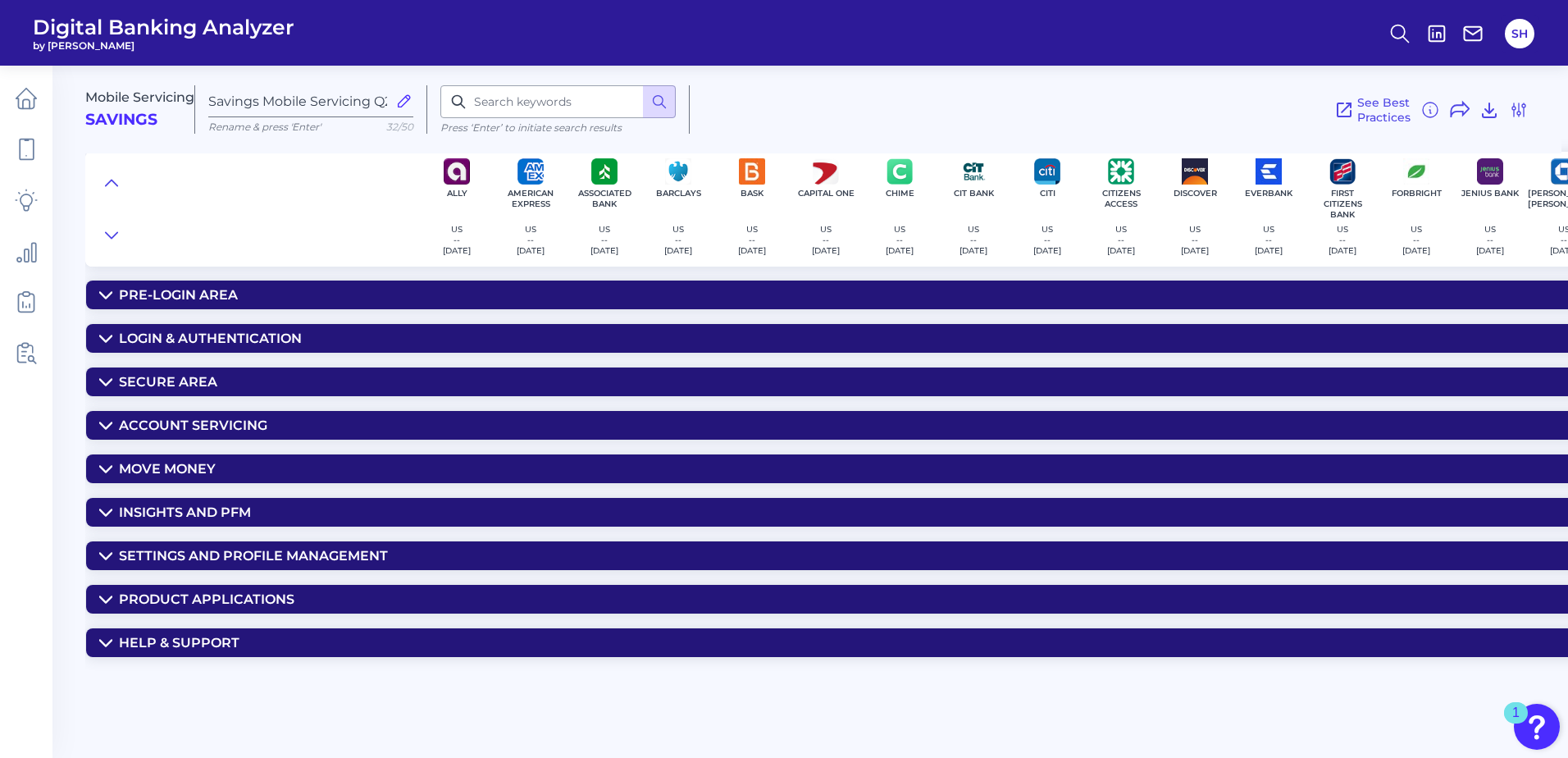
click at [219, 564] on summary "Settings and Profile Management" at bounding box center [1176, 555] width 2180 height 29
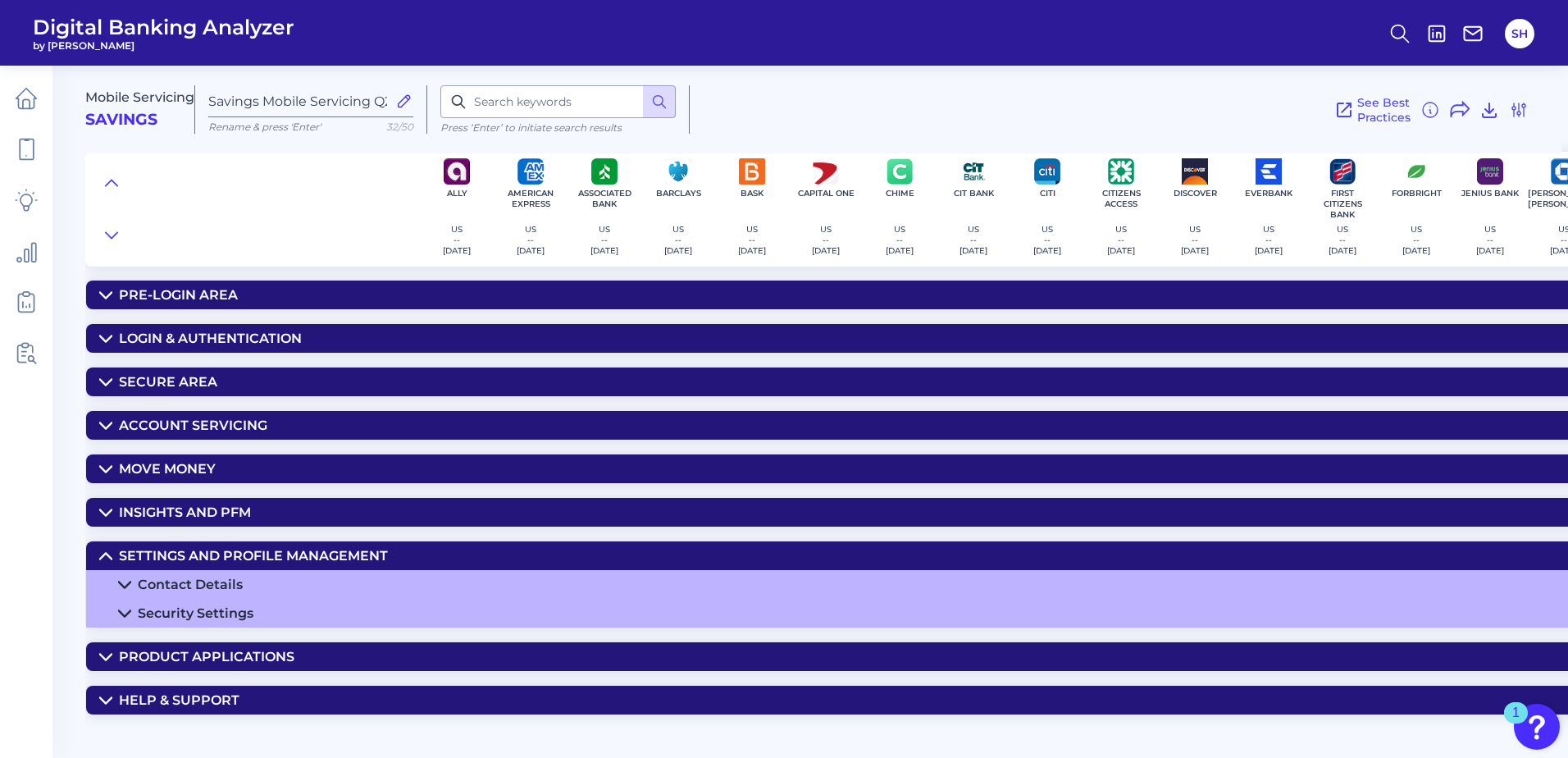
click at [204, 573] on summary "Contact Details" at bounding box center [1176, 584] width 2180 height 29
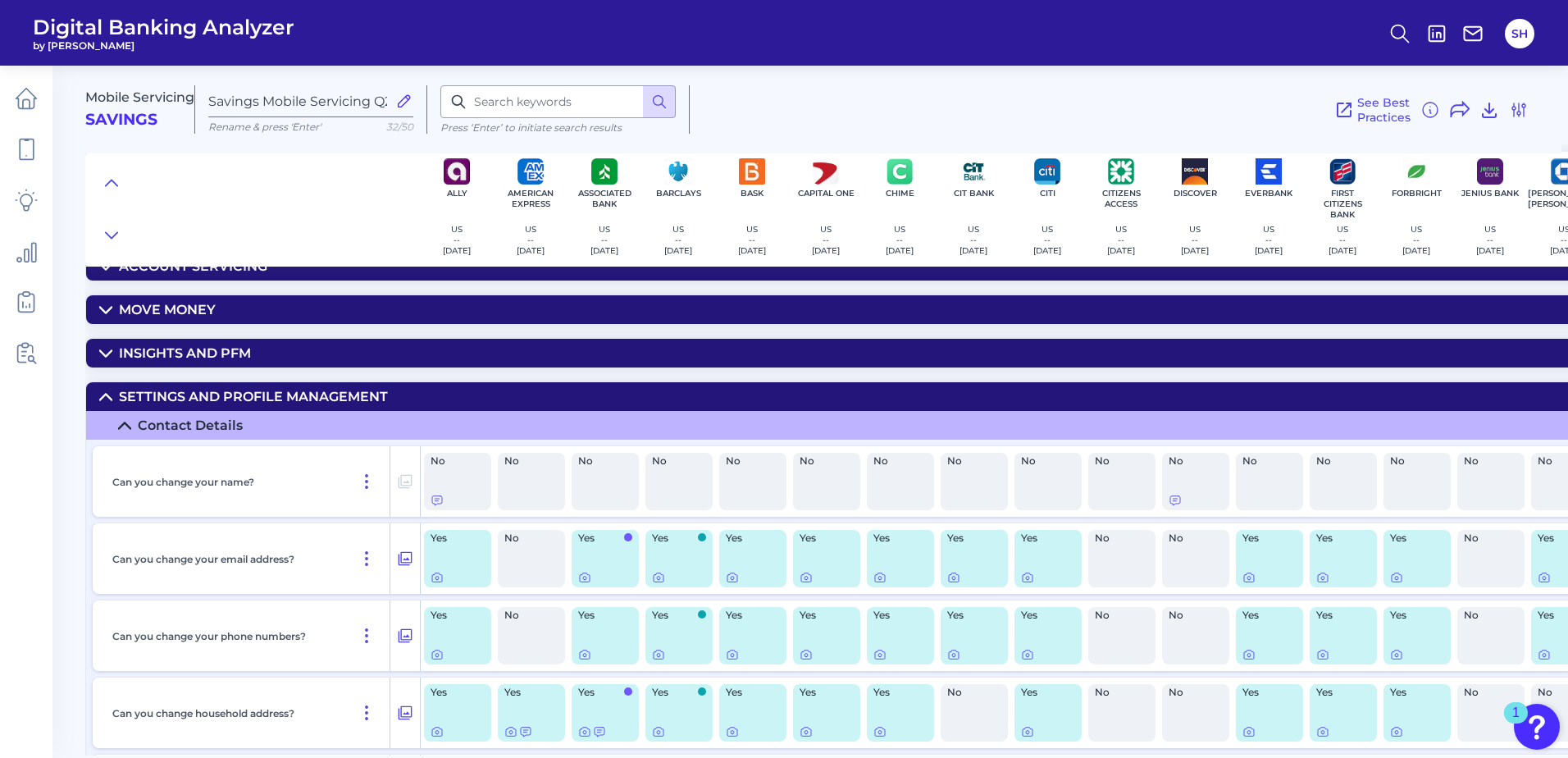
scroll to position [164, 0]
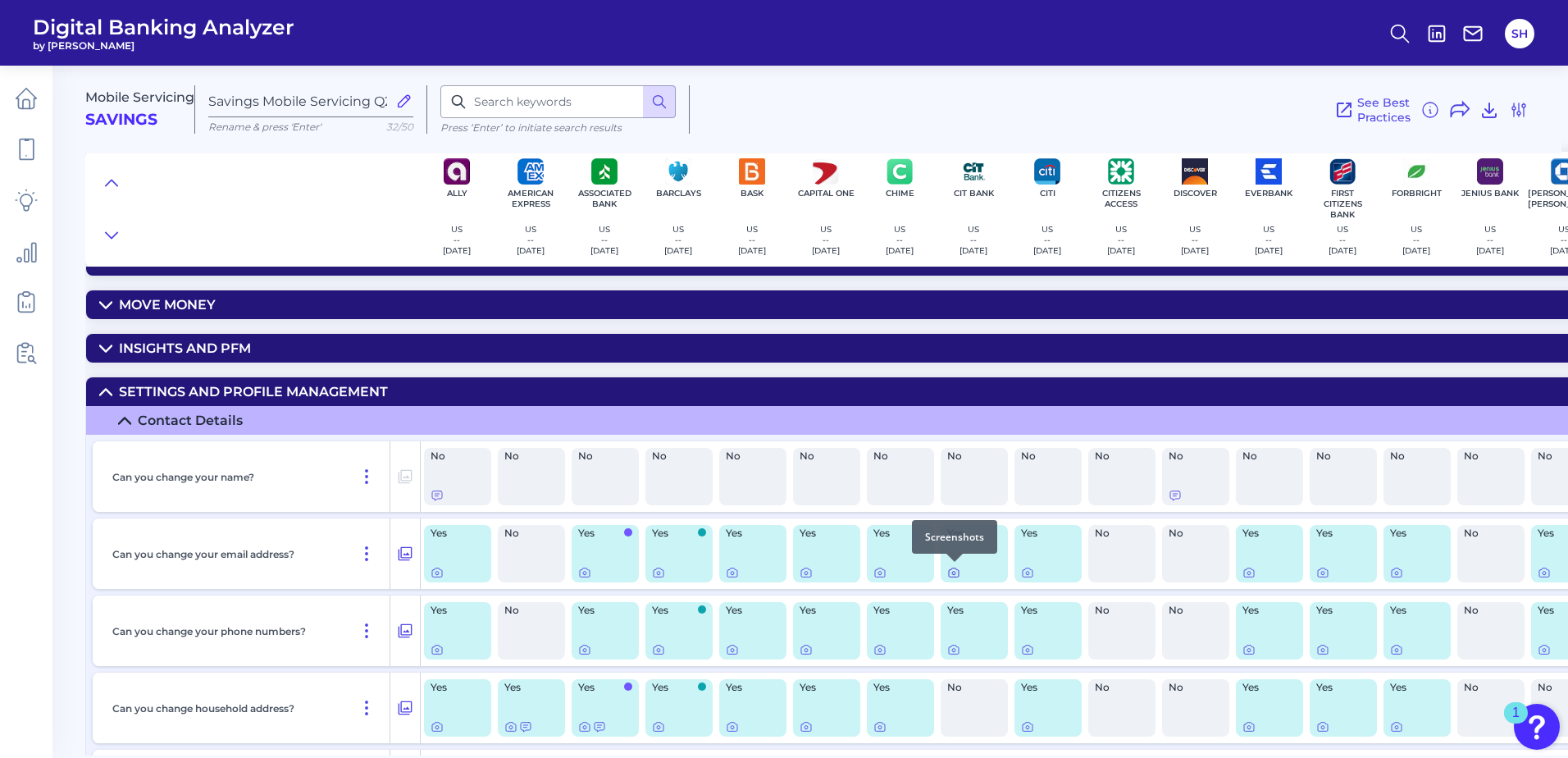
click at [955, 569] on div at bounding box center [955, 562] width 17 height 17
click at [952, 572] on icon at bounding box center [954, 573] width 4 height 4
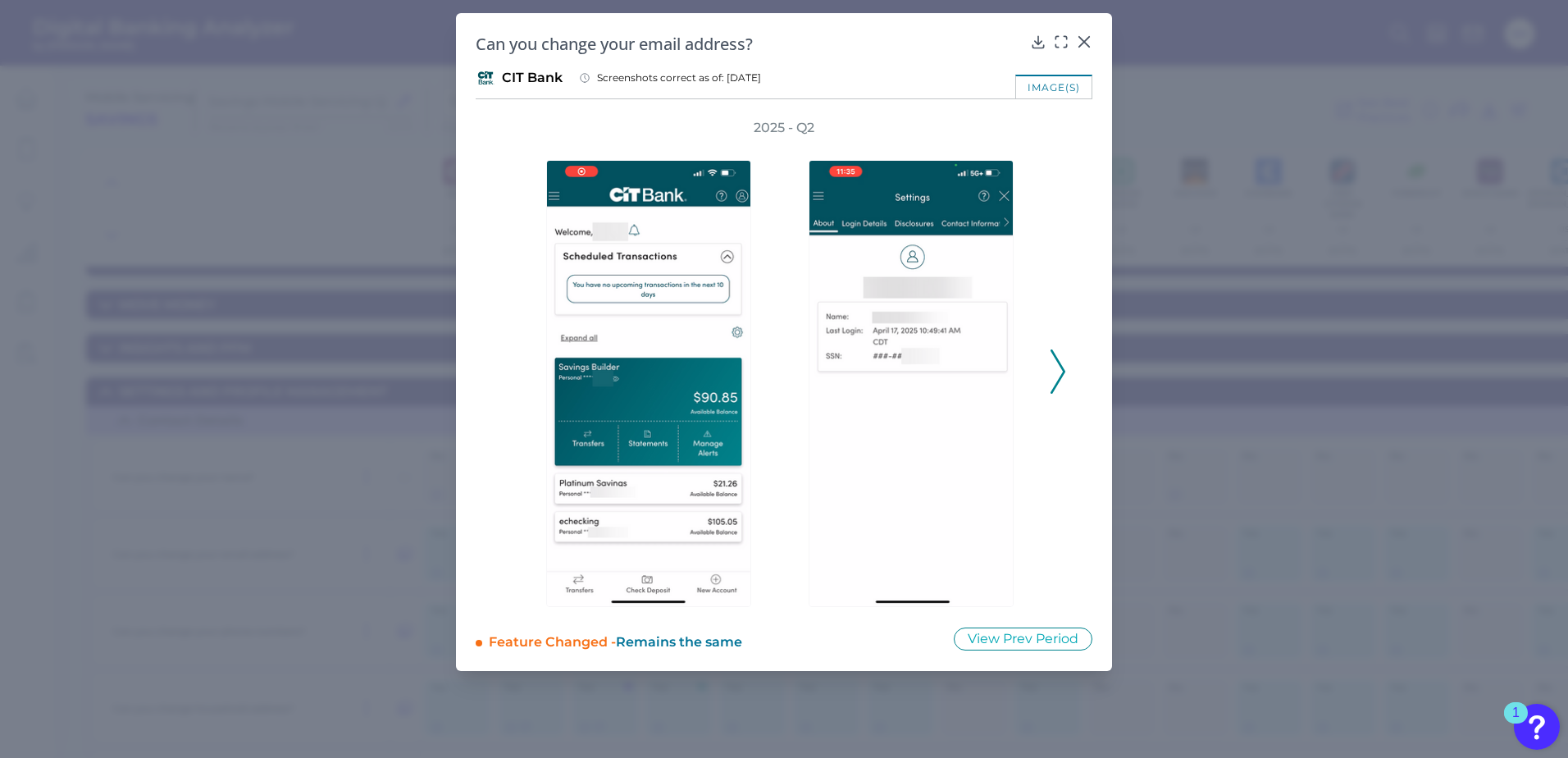
click at [1054, 379] on icon at bounding box center [1058, 371] width 15 height 44
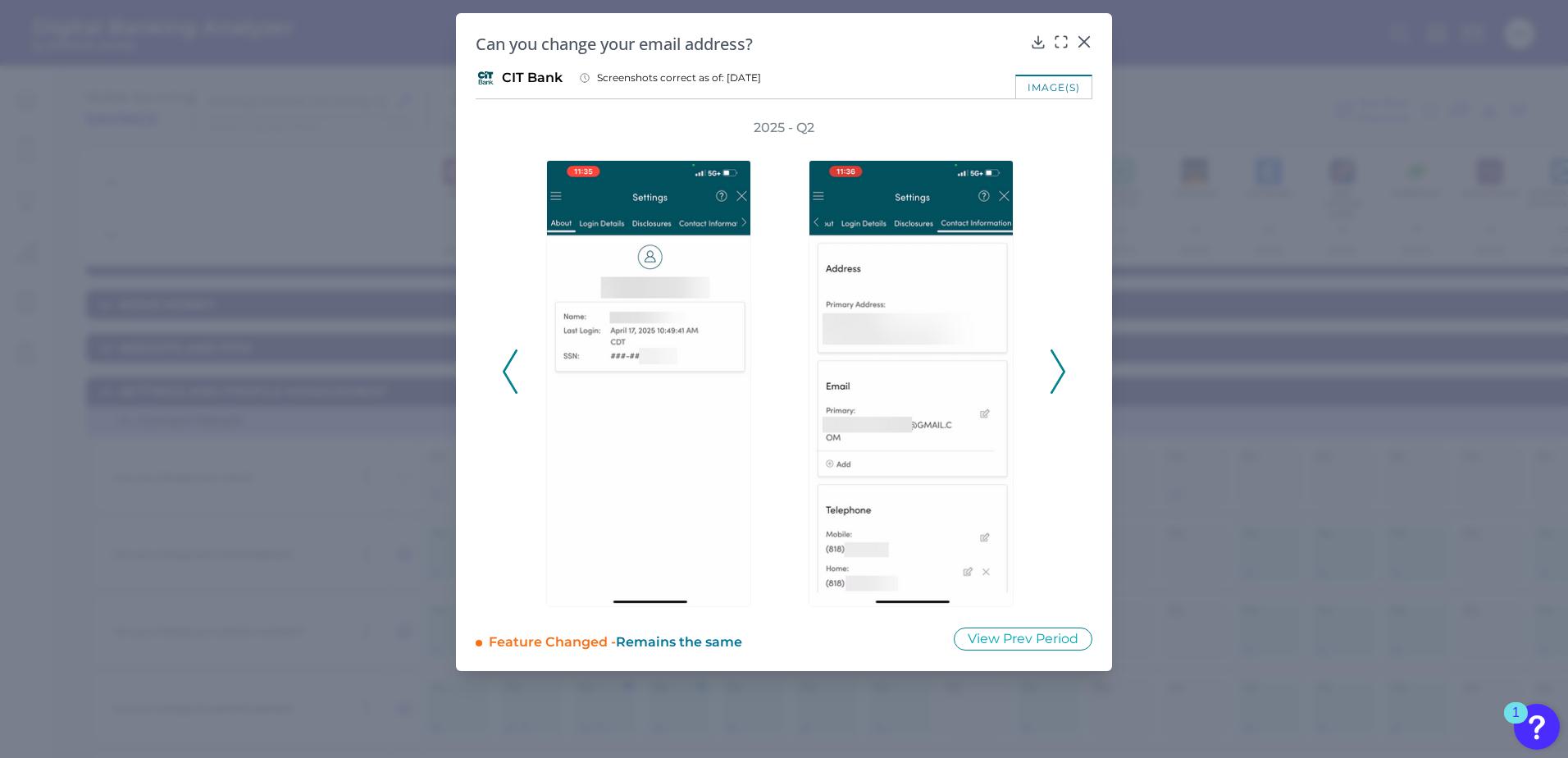
click at [1061, 379] on icon at bounding box center [1058, 371] width 15 height 44
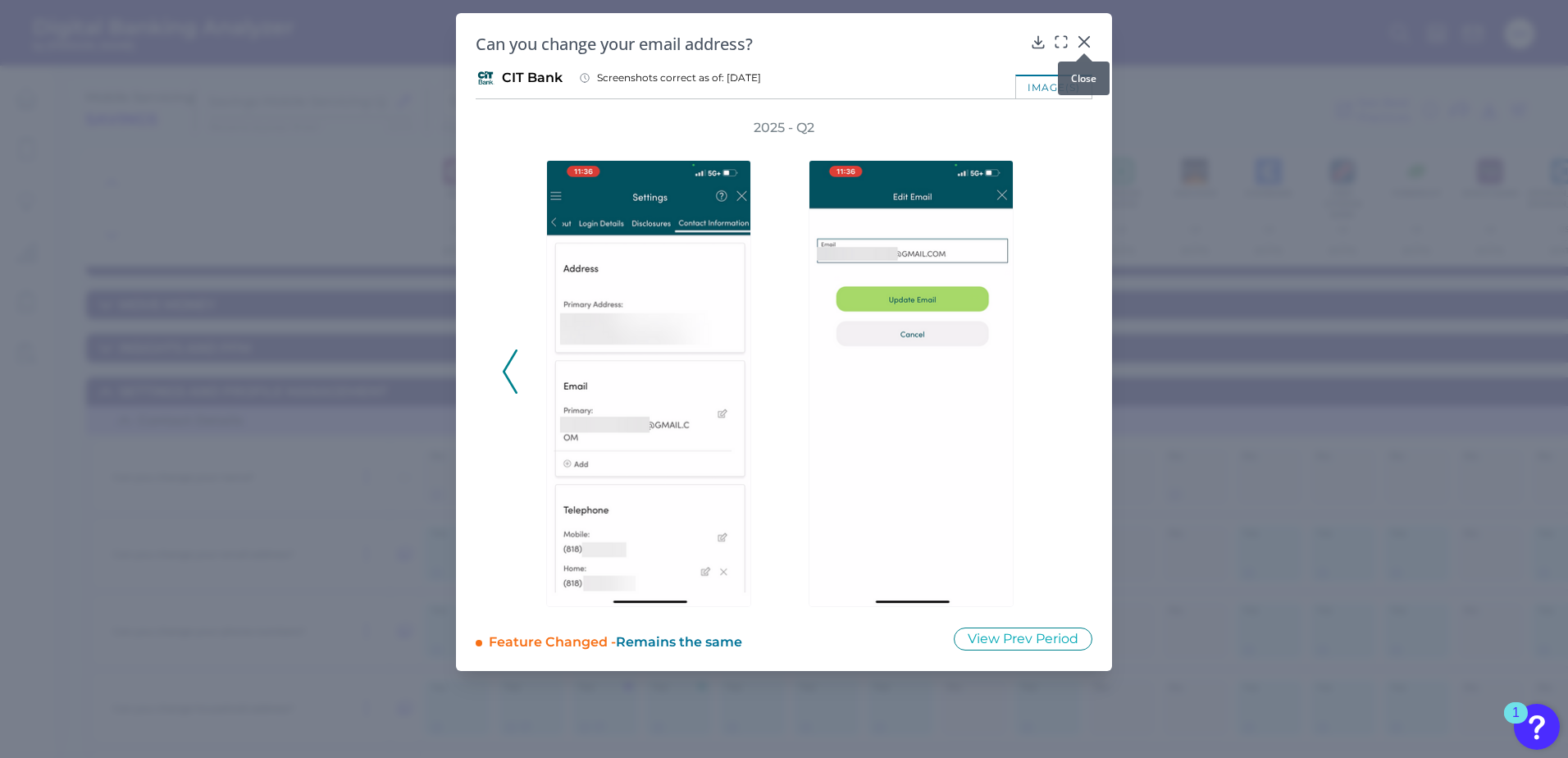
click at [1084, 38] on icon at bounding box center [1084, 42] width 17 height 17
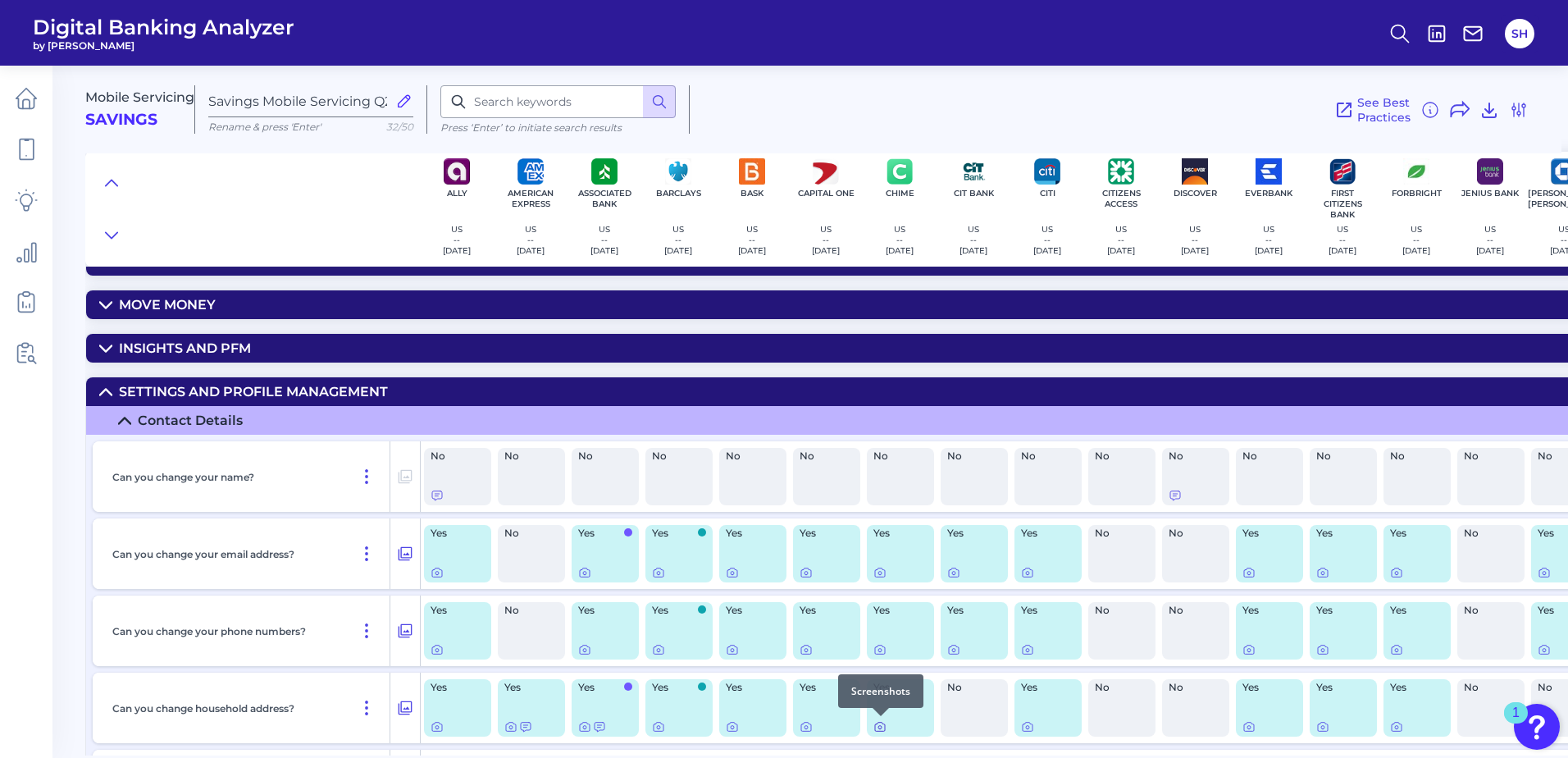
click at [879, 728] on icon at bounding box center [880, 728] width 4 height 4
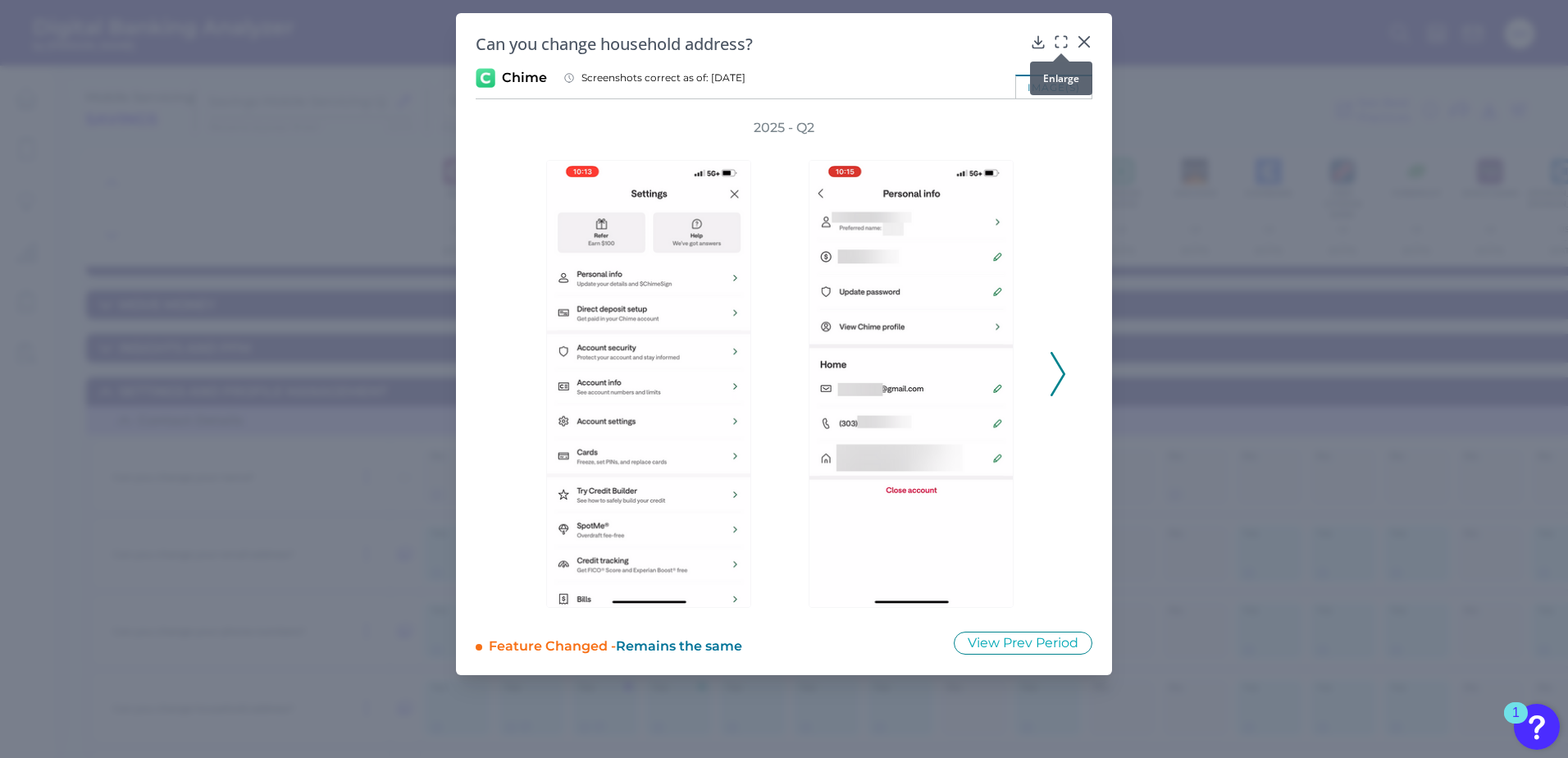
click at [1061, 42] on icon at bounding box center [1062, 42] width 17 height 17
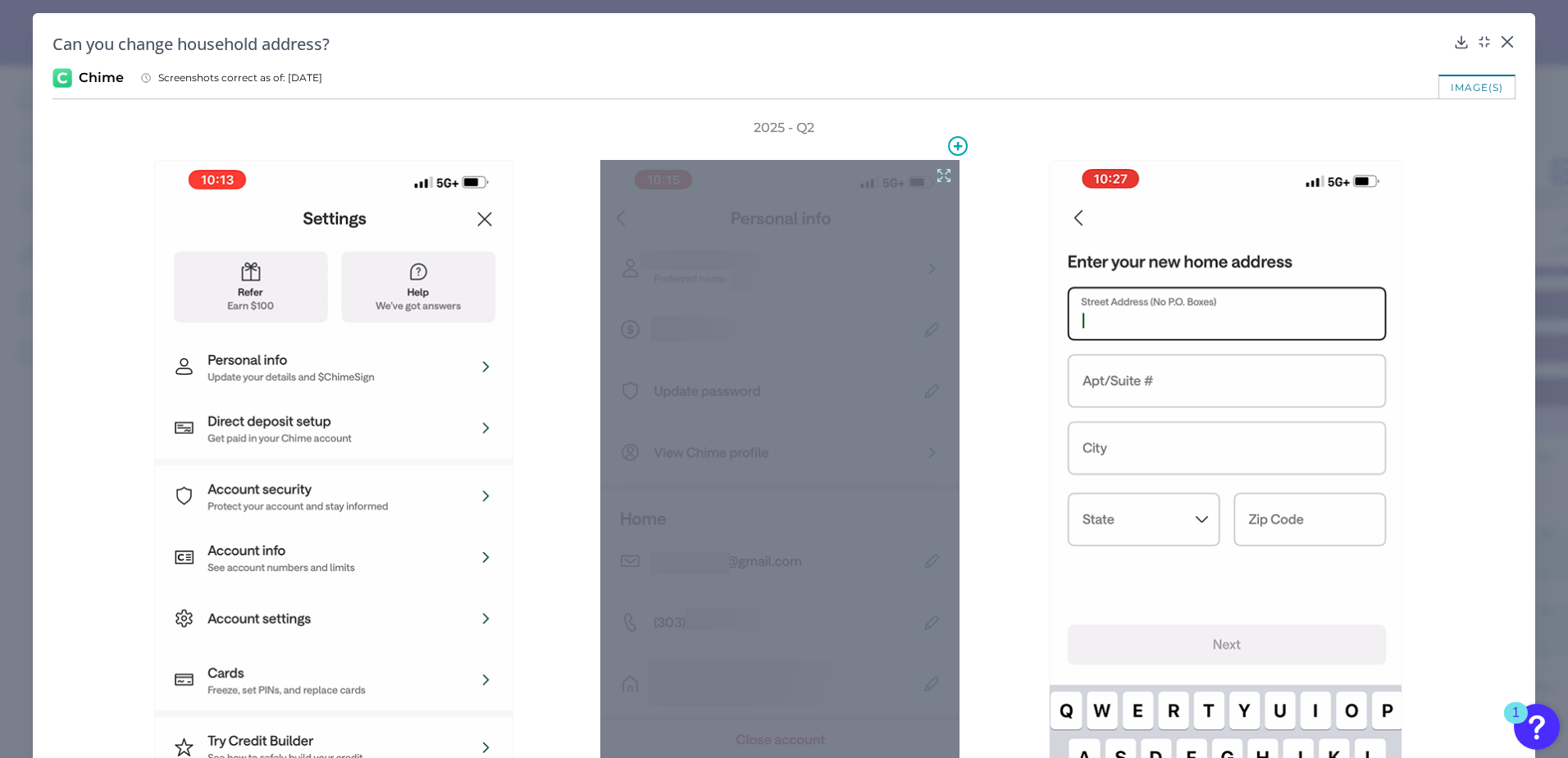
click at [938, 174] on icon at bounding box center [945, 175] width 18 height 18
